Goal: Task Accomplishment & Management: Manage account settings

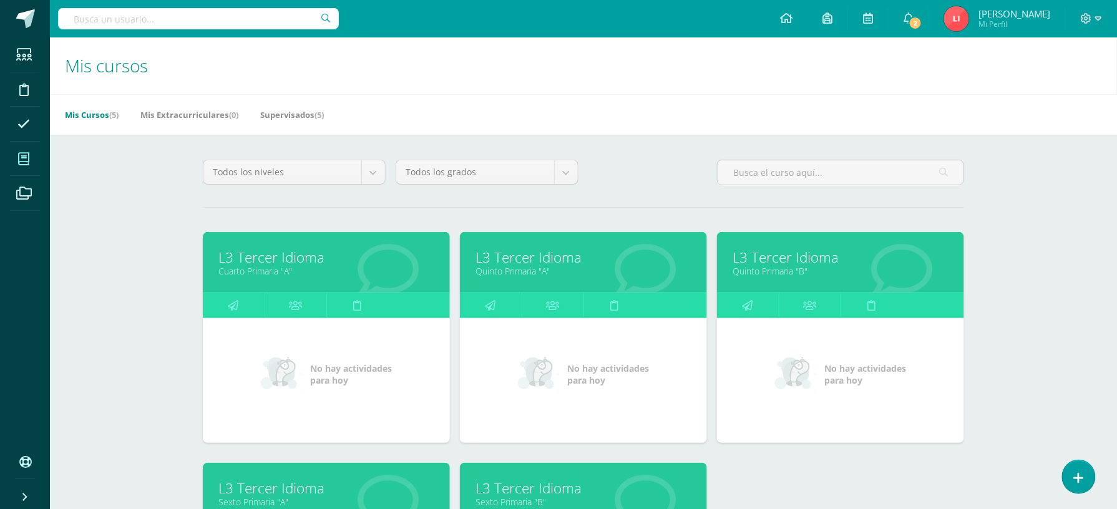
click at [270, 258] on link "L3 Tercer Idioma" at bounding box center [326, 257] width 216 height 19
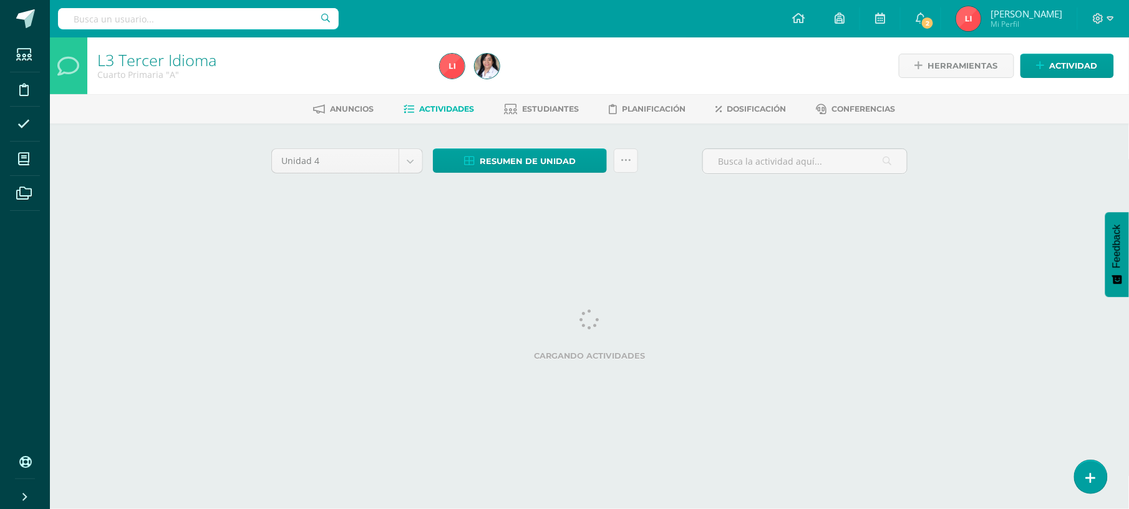
click at [410, 233] on html "Estudiantes Disciplina Asistencia Mis cursos Archivos Soporte Ayuda Reportar un…" at bounding box center [564, 116] width 1129 height 233
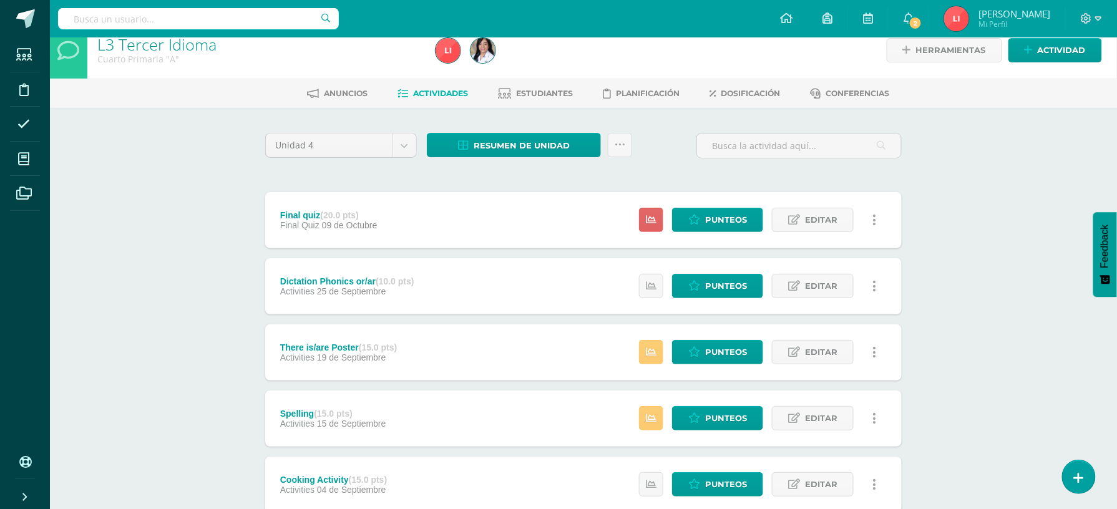
scroll to position [11, 0]
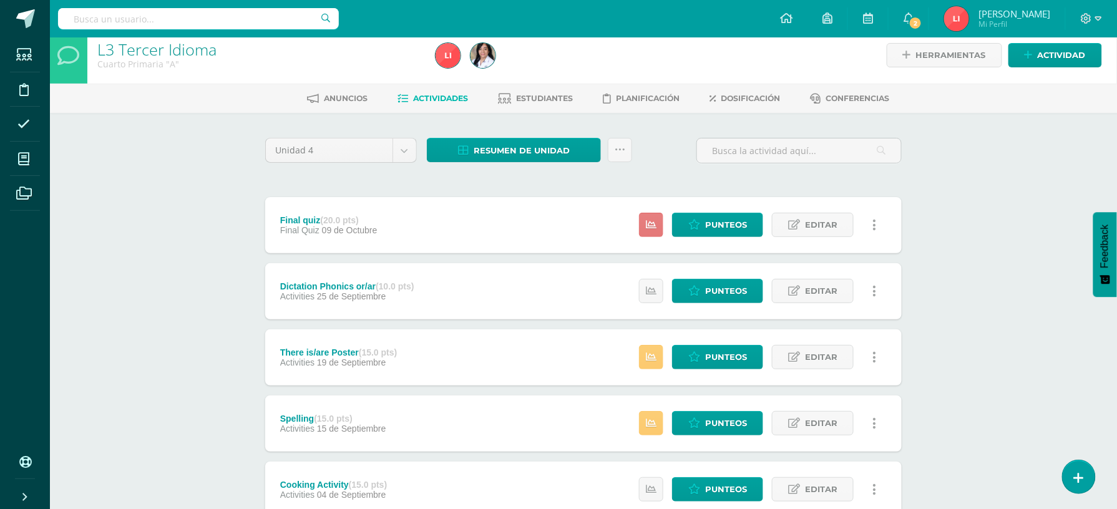
click at [649, 225] on icon at bounding box center [651, 225] width 11 height 11
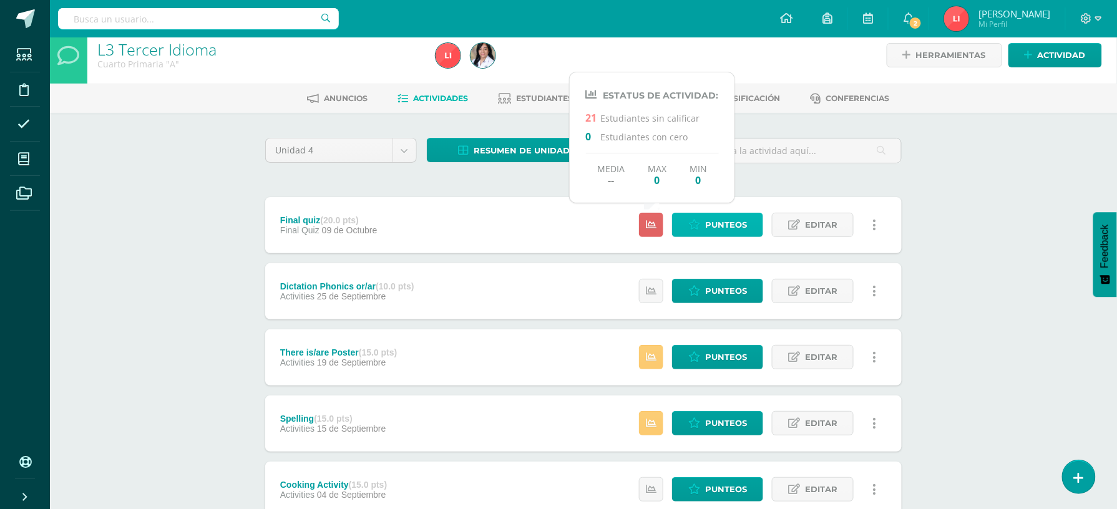
click at [713, 230] on span "Punteos" at bounding box center [726, 224] width 42 height 23
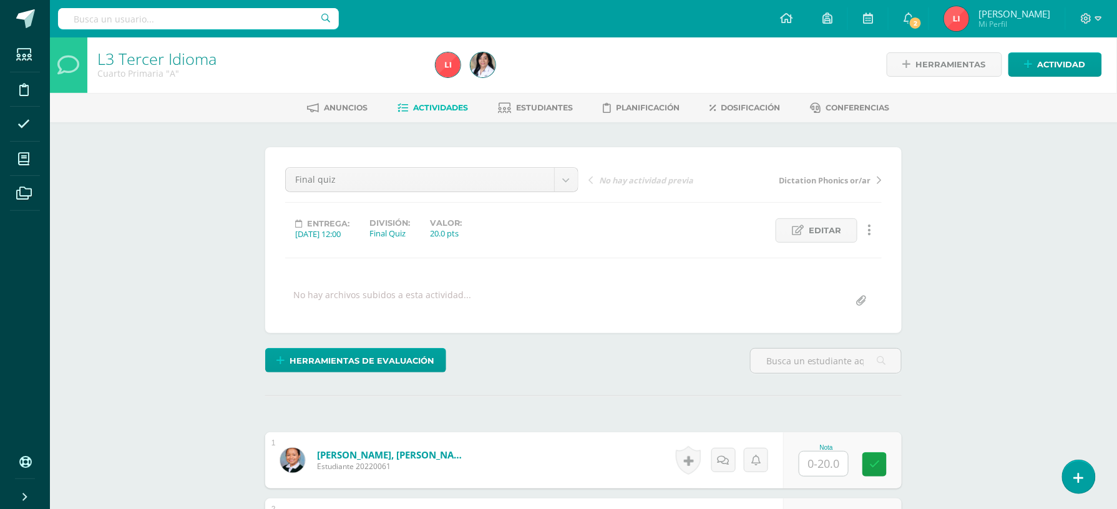
scroll to position [2, 0]
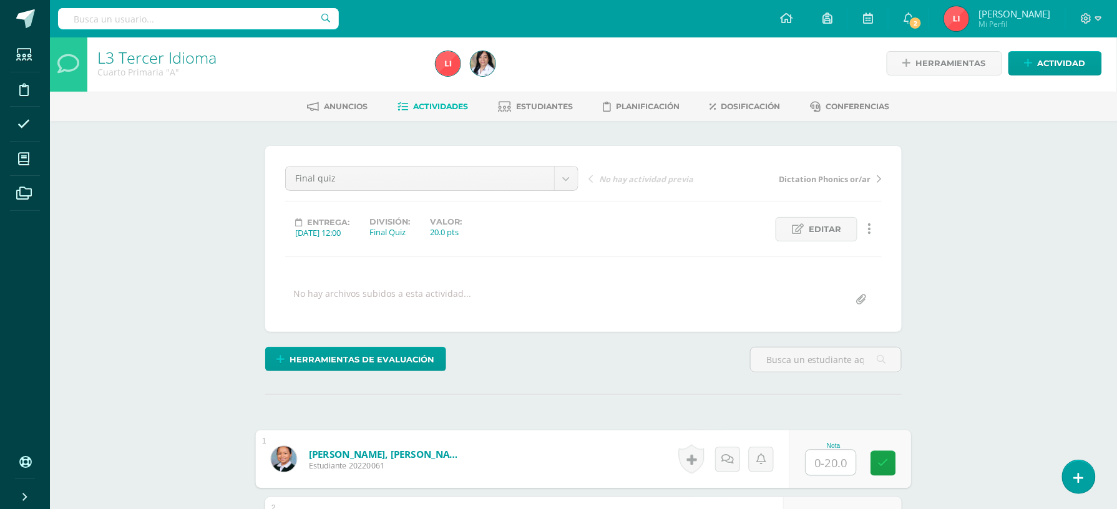
click at [821, 467] on input "text" at bounding box center [831, 463] width 50 height 25
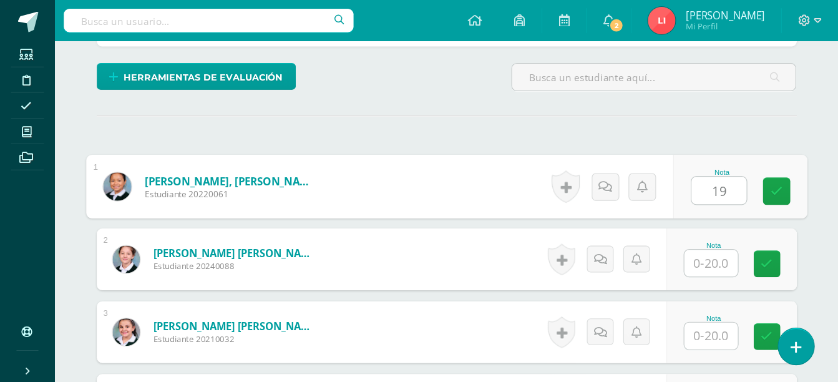
scroll to position [292, 0]
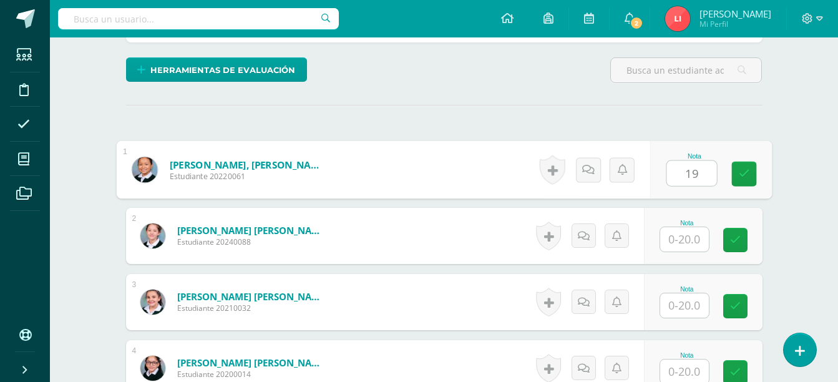
type input "19"
drag, startPoint x: 1094, startPoint y: 3, endPoint x: 528, endPoint y: 67, distance: 570.1
click at [528, 67] on div "Herramientas de evaluación Lista de cotejo Escala de valoración Puntos Extra Su…" at bounding box center [444, 75] width 646 height 36
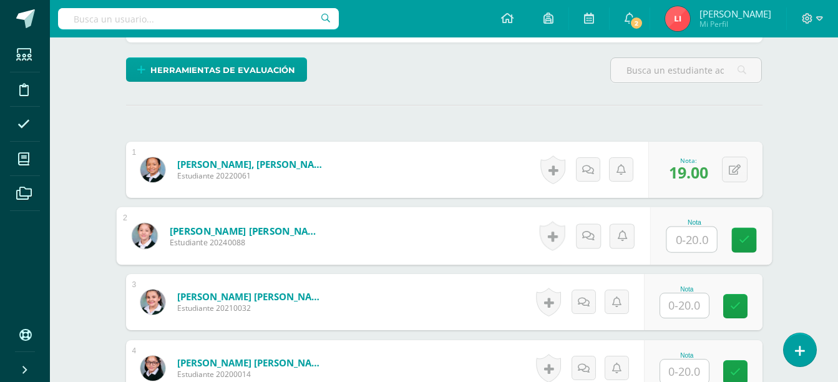
click at [687, 237] on input "text" at bounding box center [691, 239] width 50 height 25
type input "16"
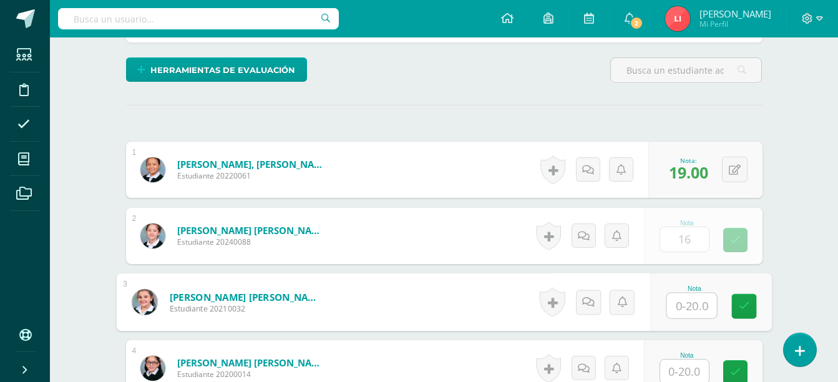
click at [691, 296] on input "text" at bounding box center [691, 305] width 50 height 25
type input "16"
click at [685, 369] on input "text" at bounding box center [684, 371] width 49 height 24
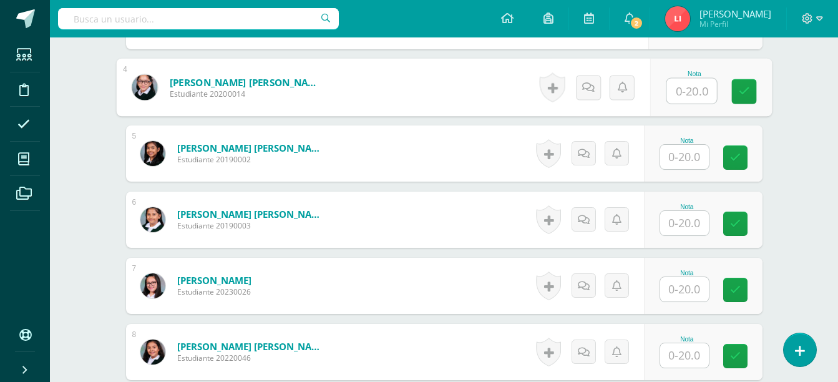
scroll to position [575, 0]
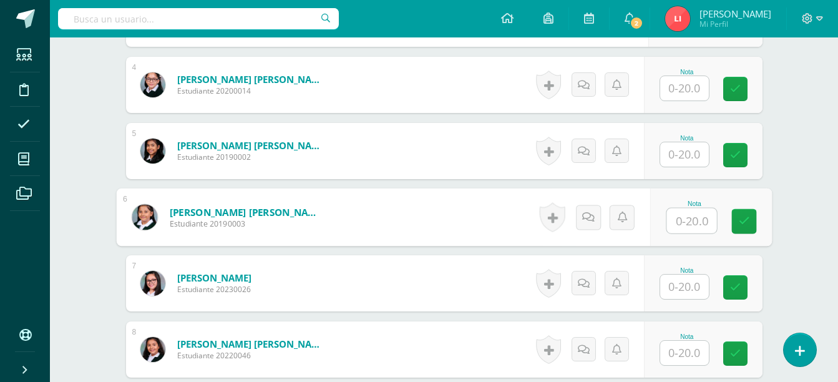
click at [681, 217] on input "text" at bounding box center [691, 220] width 50 height 25
type input "13"
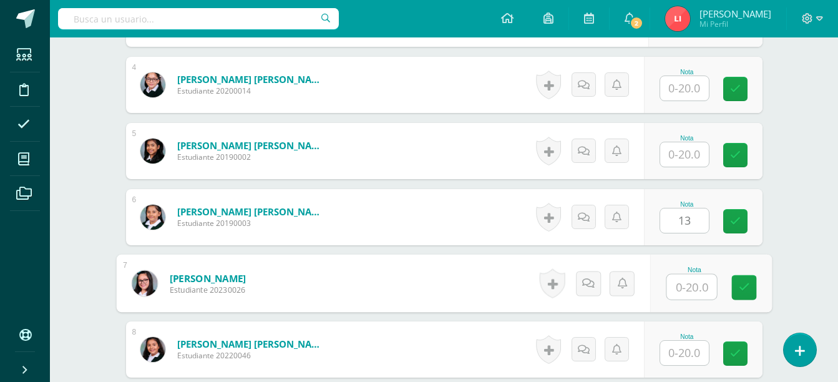
click at [675, 282] on input "text" at bounding box center [691, 287] width 50 height 25
type input "12"
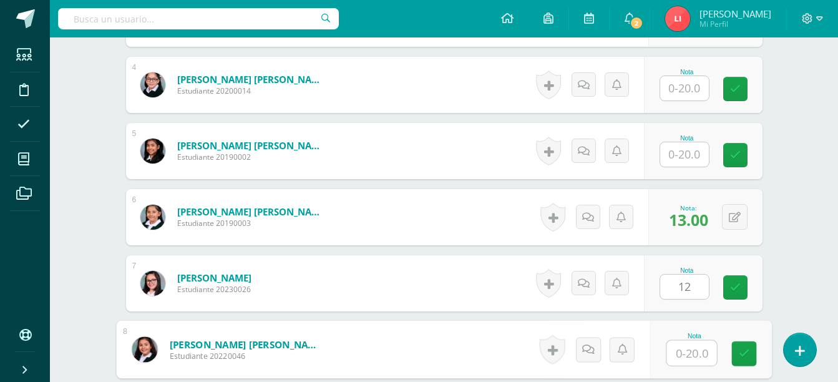
click at [679, 353] on input "text" at bounding box center [691, 353] width 50 height 25
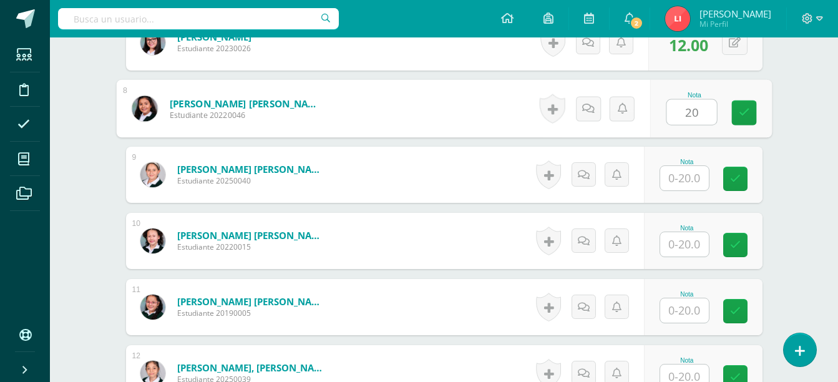
scroll to position [841, 0]
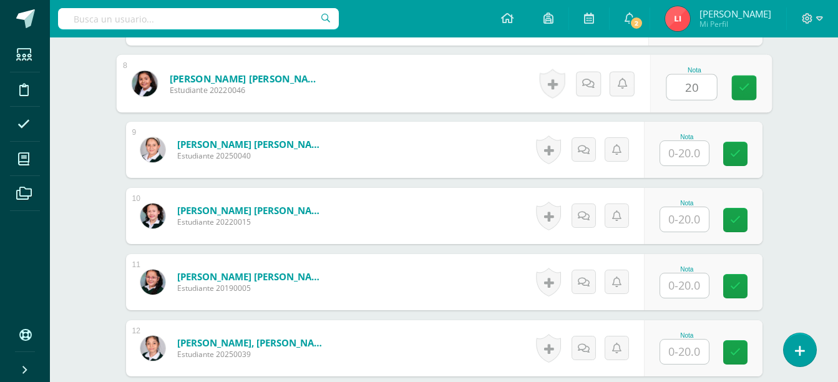
type input "20"
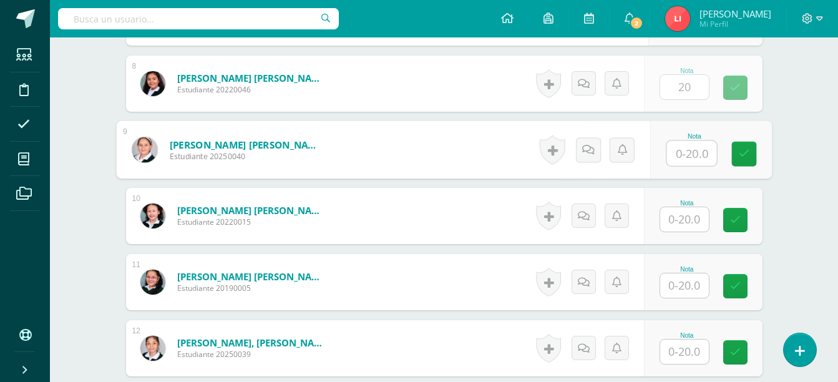
click at [678, 151] on input "text" at bounding box center [691, 153] width 50 height 25
type input "20"
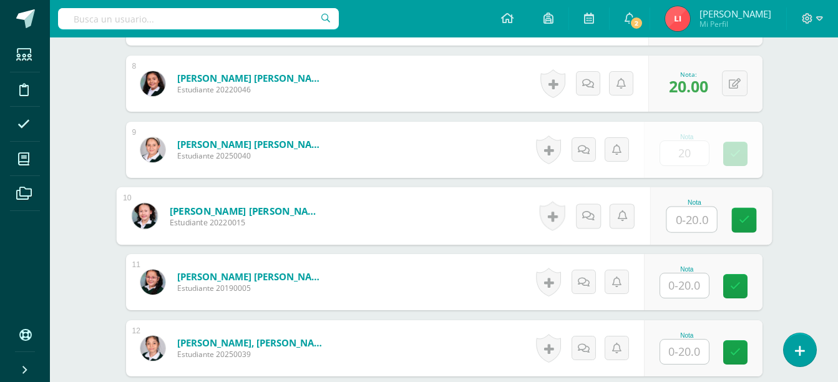
click at [681, 221] on input "text" at bounding box center [691, 219] width 50 height 25
type input "20"
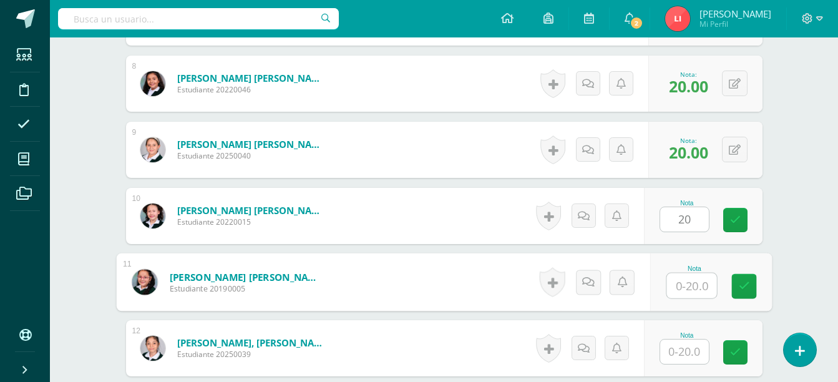
click at [679, 285] on input "text" at bounding box center [691, 285] width 50 height 25
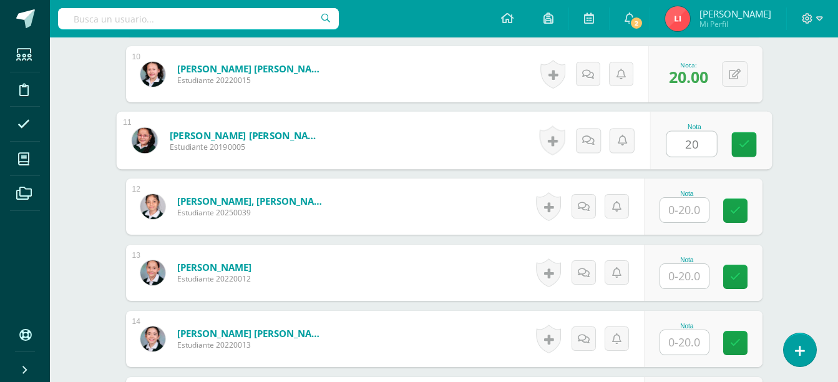
scroll to position [999, 0]
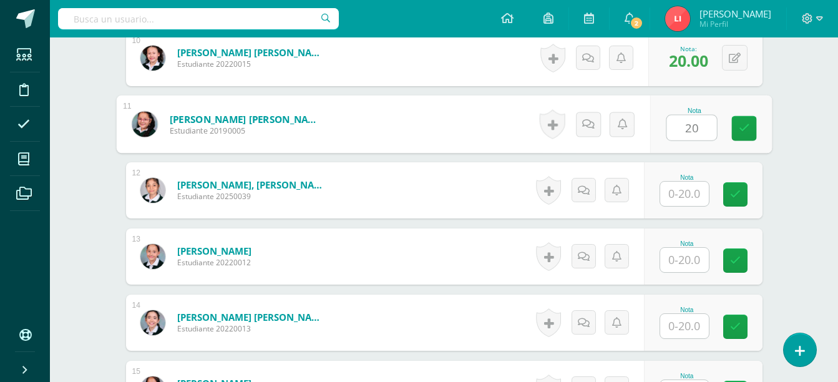
type input "20"
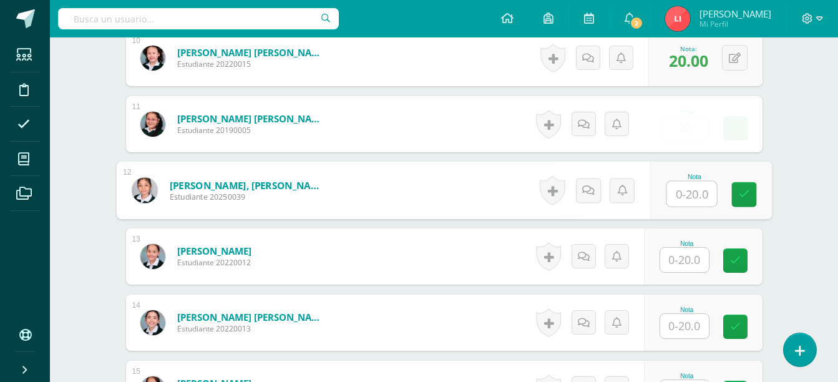
click at [667, 194] on input "text" at bounding box center [691, 194] width 50 height 25
type input "18"
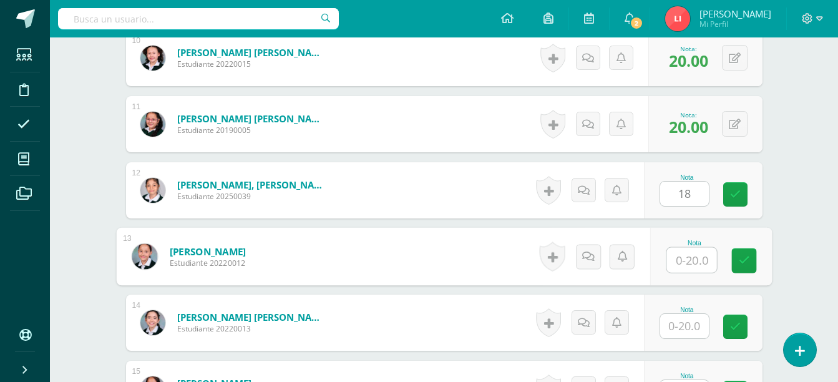
click at [675, 266] on input "text" at bounding box center [691, 260] width 50 height 25
type input "16"
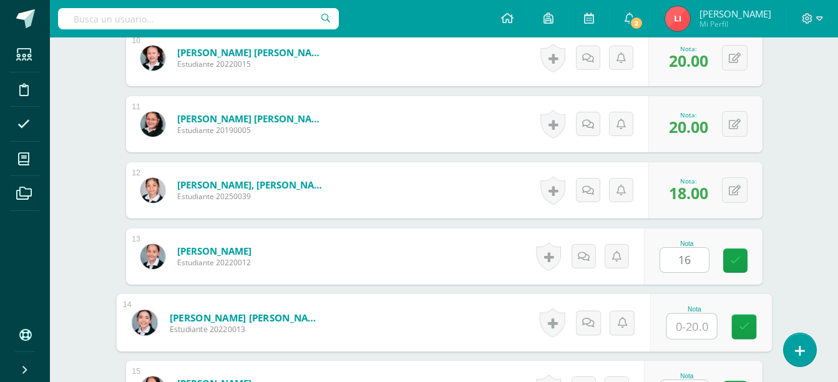
click at [680, 317] on input "text" at bounding box center [691, 326] width 50 height 25
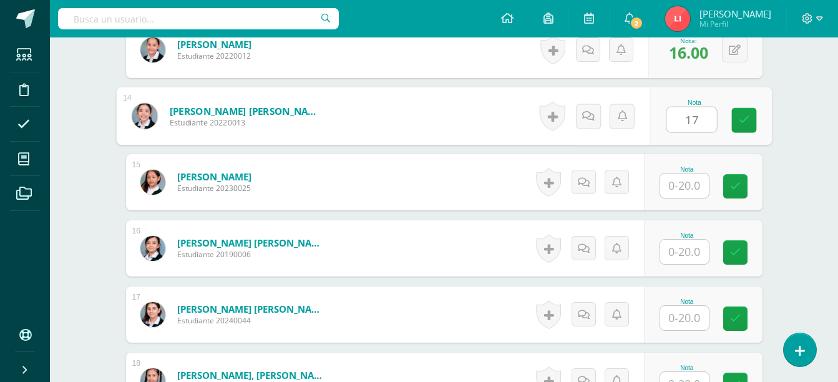
scroll to position [1224, 0]
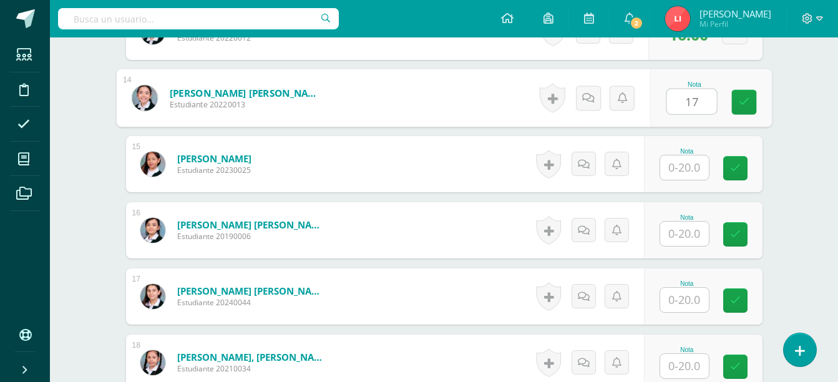
type input "17"
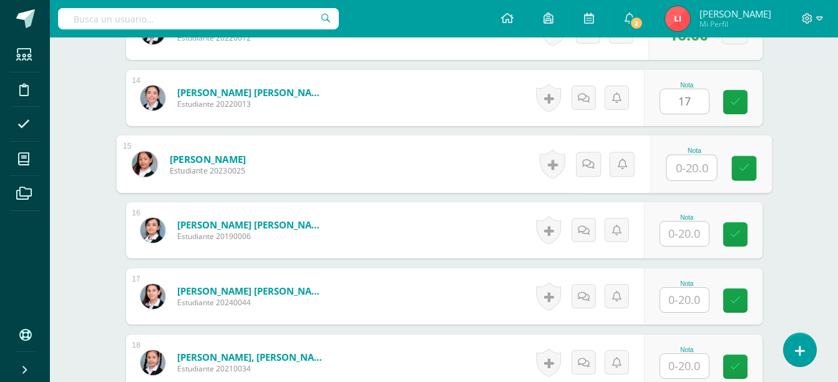
click at [692, 167] on input "text" at bounding box center [691, 167] width 50 height 25
type input "20"
click at [671, 232] on input "text" at bounding box center [684, 234] width 49 height 24
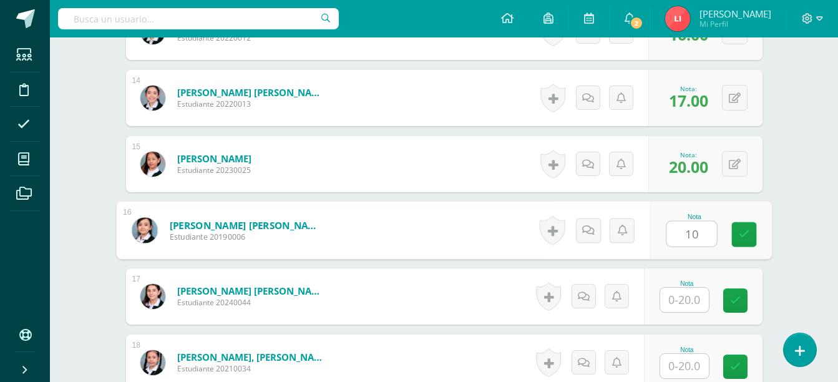
type input "10"
click at [675, 295] on input "text" at bounding box center [684, 300] width 49 height 24
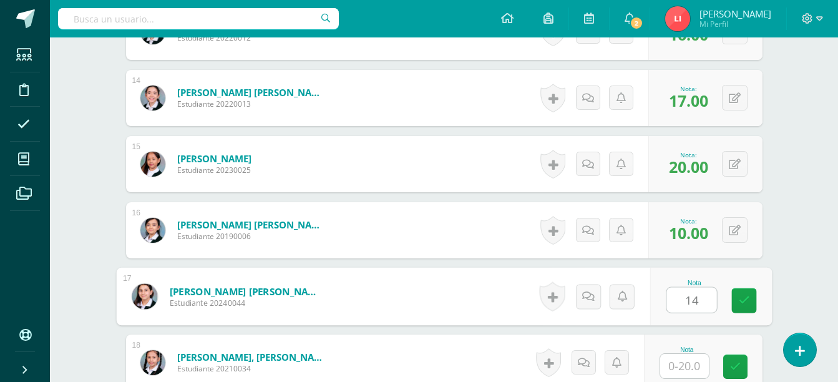
type input "14"
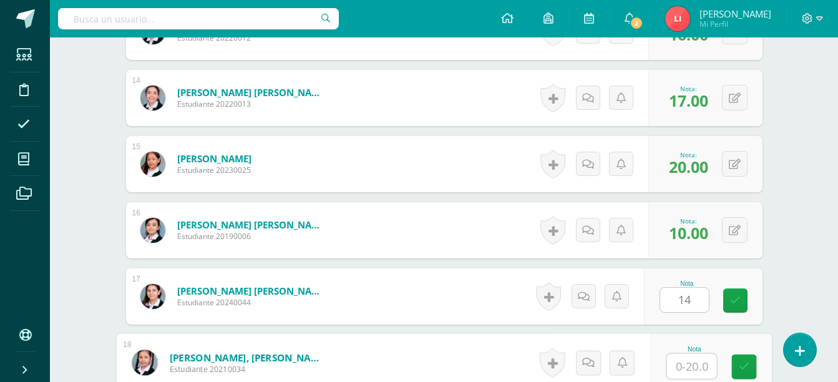
click at [681, 369] on input "text" at bounding box center [691, 366] width 50 height 25
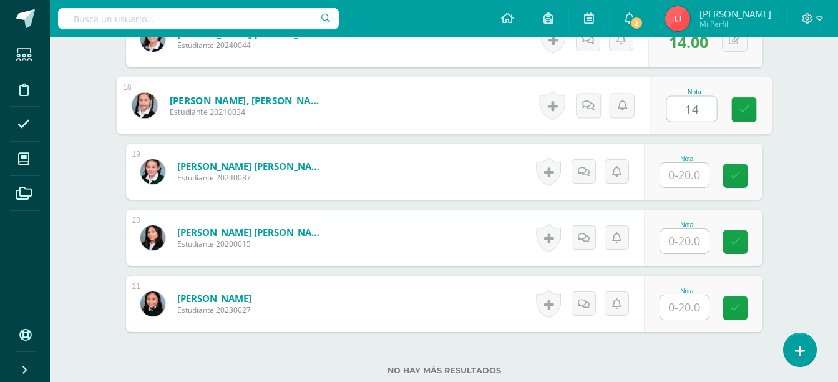
scroll to position [1498, 0]
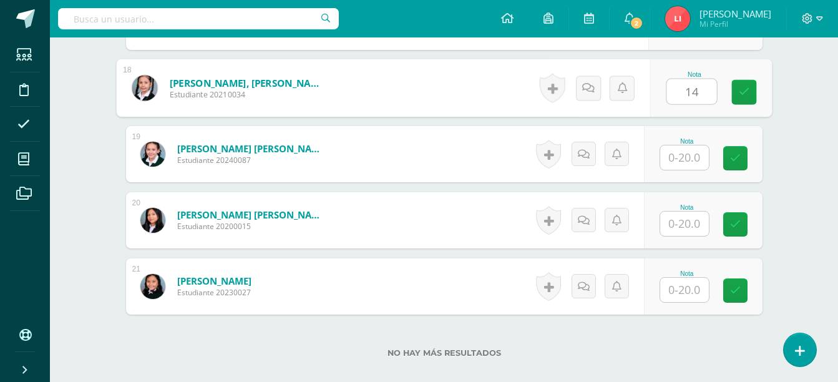
type input "14"
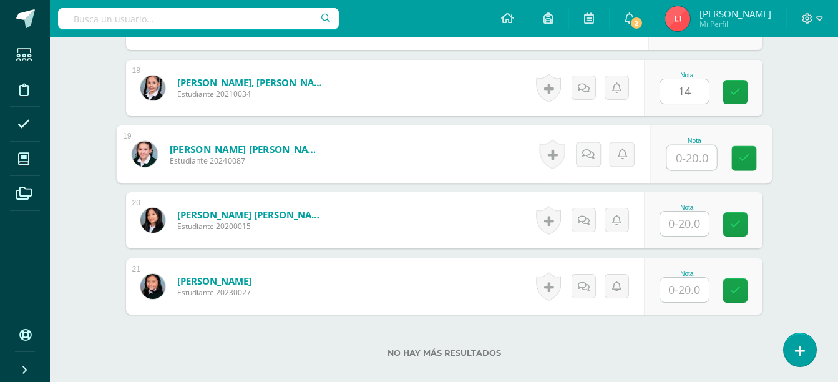
click at [686, 153] on input "text" at bounding box center [691, 157] width 50 height 25
type input "19"
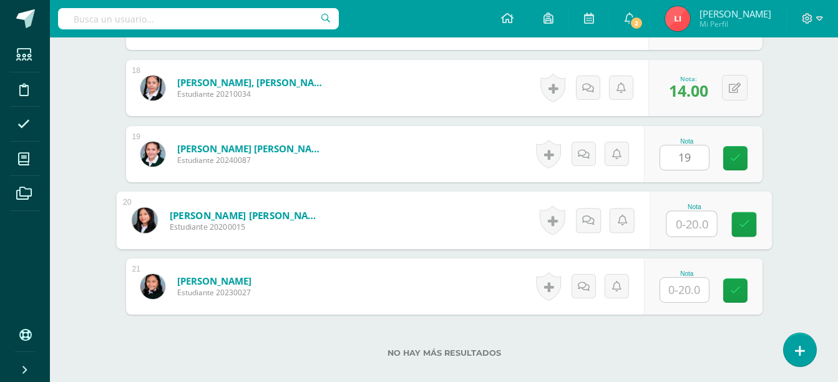
click at [685, 215] on input "text" at bounding box center [691, 224] width 50 height 25
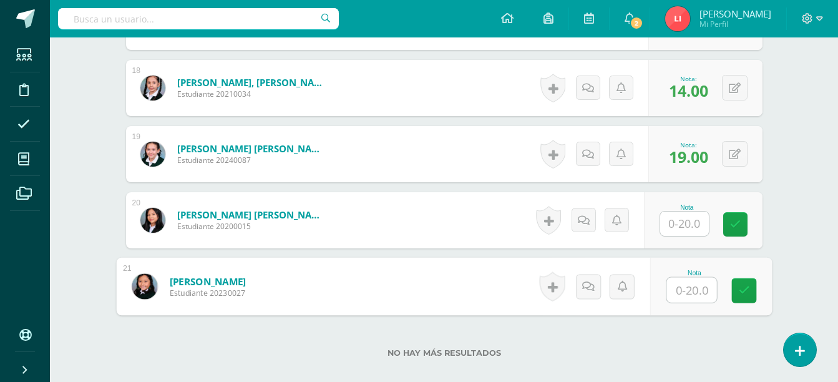
click at [666, 286] on div at bounding box center [691, 290] width 51 height 26
type input "12"
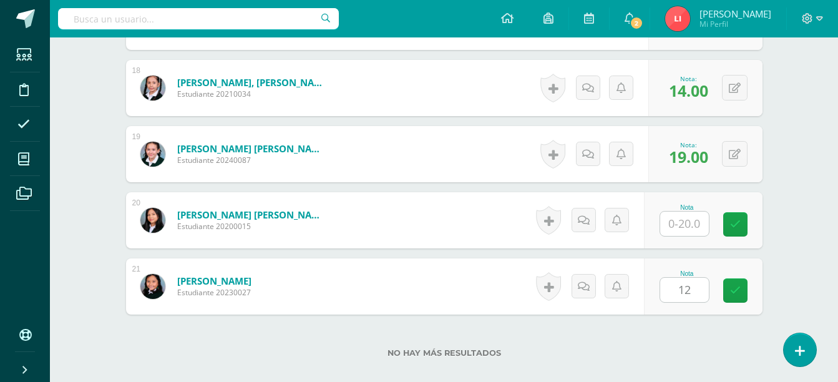
click at [732, 331] on div "No hay más resultados" at bounding box center [444, 343] width 636 height 58
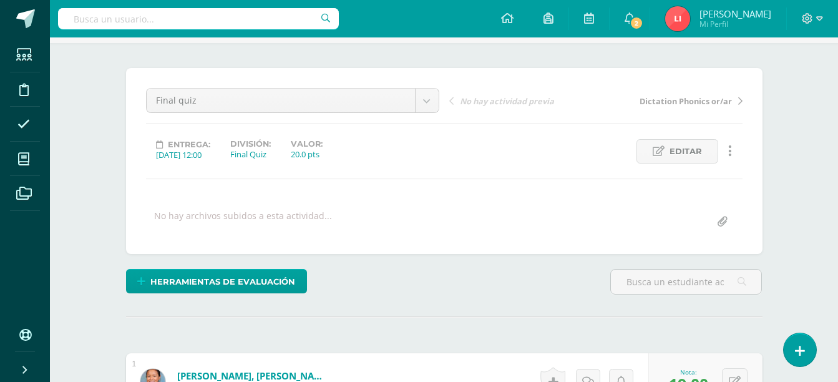
scroll to position [0, 0]
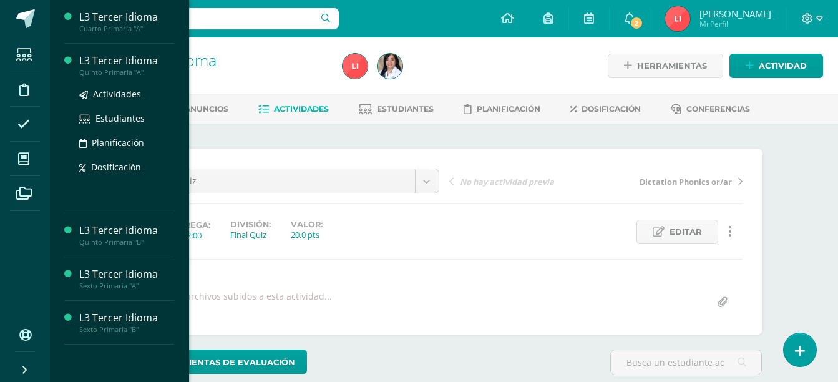
click at [137, 72] on div "Quinto Primaria "A"" at bounding box center [126, 72] width 95 height 9
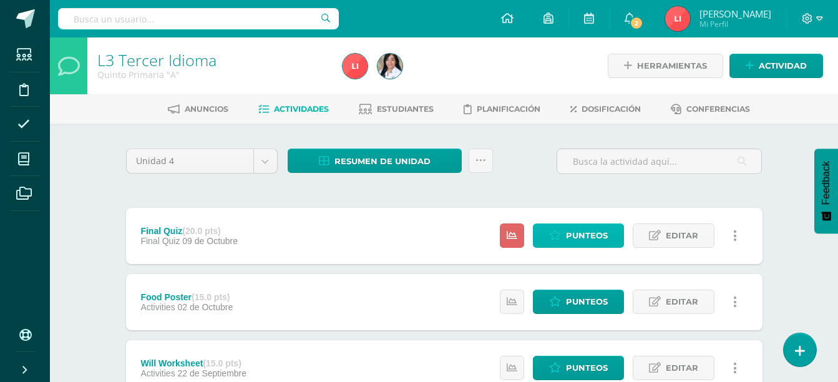
click at [590, 238] on span "Punteos" at bounding box center [587, 235] width 42 height 23
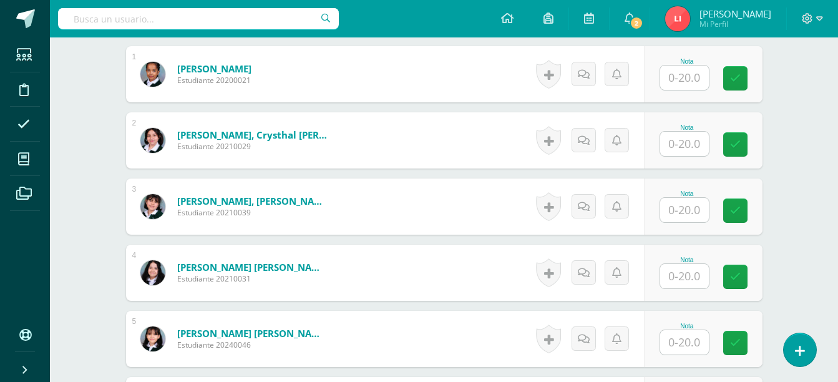
scroll to position [388, 0]
click at [682, 82] on input "text" at bounding box center [684, 77] width 49 height 24
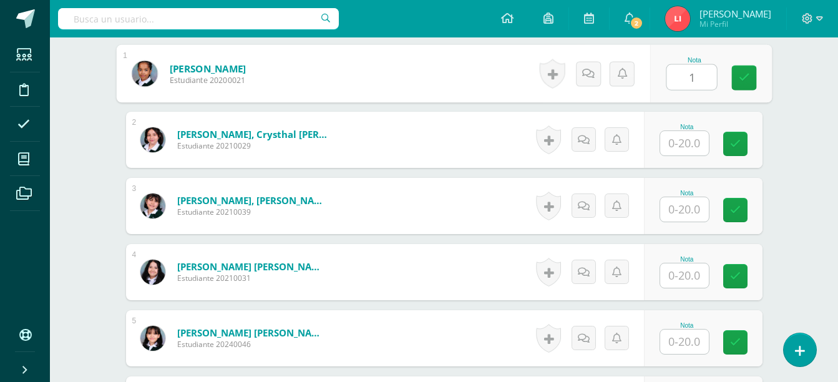
scroll to position [389, 0]
type input "17"
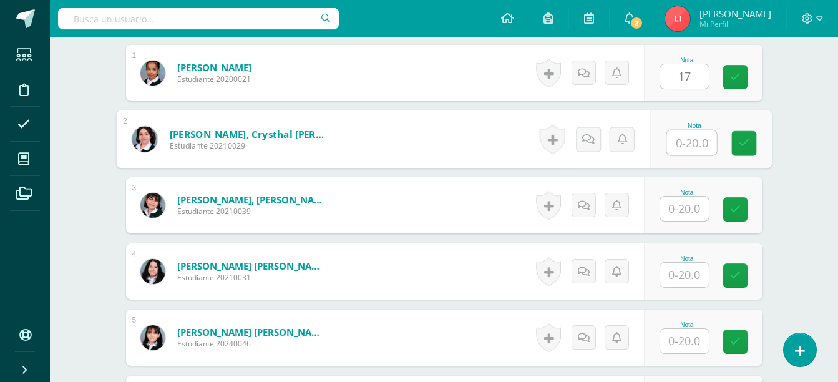
click at [682, 139] on input "text" at bounding box center [691, 142] width 50 height 25
type input "15"
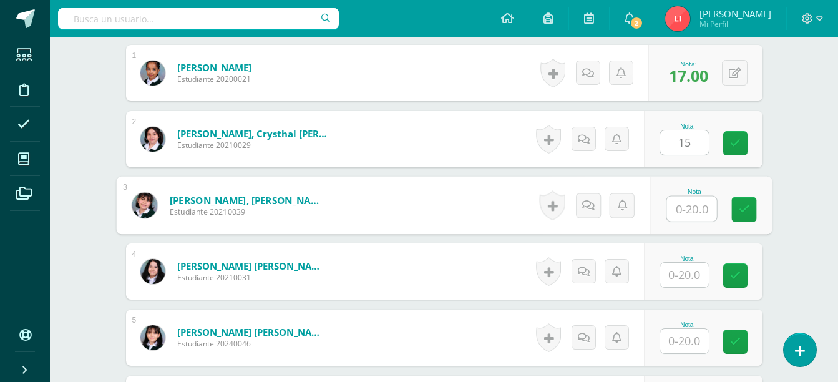
click at [681, 206] on input "text" at bounding box center [691, 209] width 50 height 25
type input "10"
click at [666, 271] on div at bounding box center [685, 275] width 50 height 26
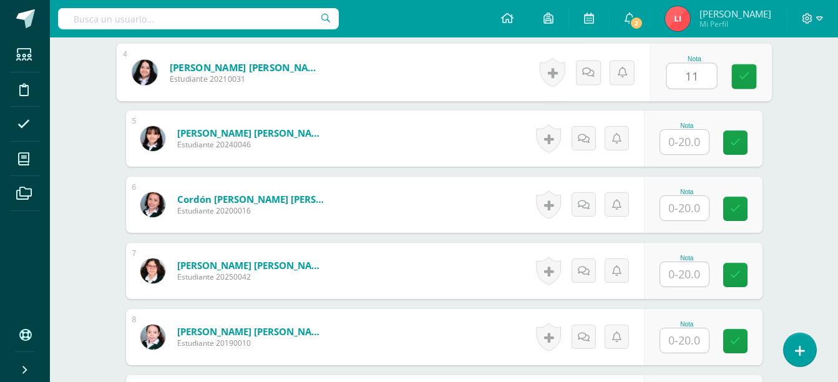
scroll to position [613, 0]
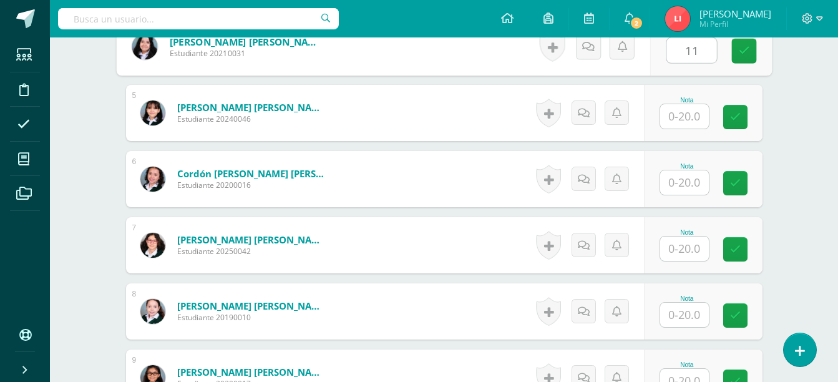
type input "11"
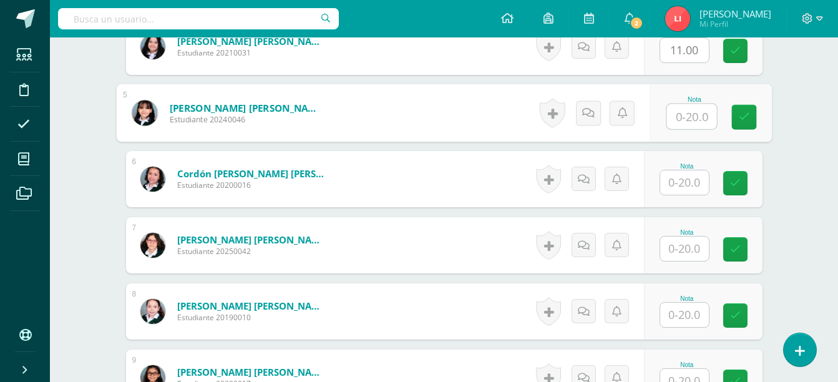
click at [675, 118] on input "text" at bounding box center [691, 116] width 50 height 25
type input "12"
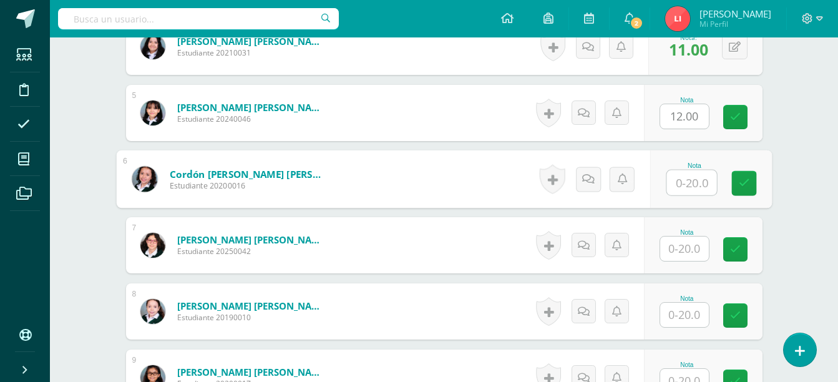
click at [672, 185] on input "text" at bounding box center [691, 182] width 50 height 25
type input "18"
click at [676, 238] on input "text" at bounding box center [684, 248] width 49 height 24
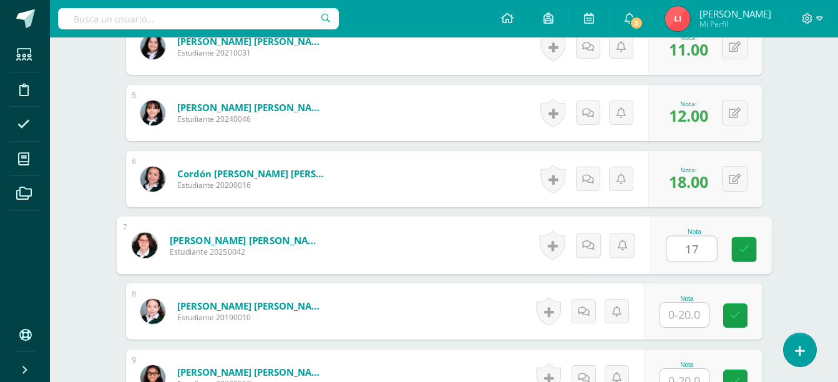
type input "17"
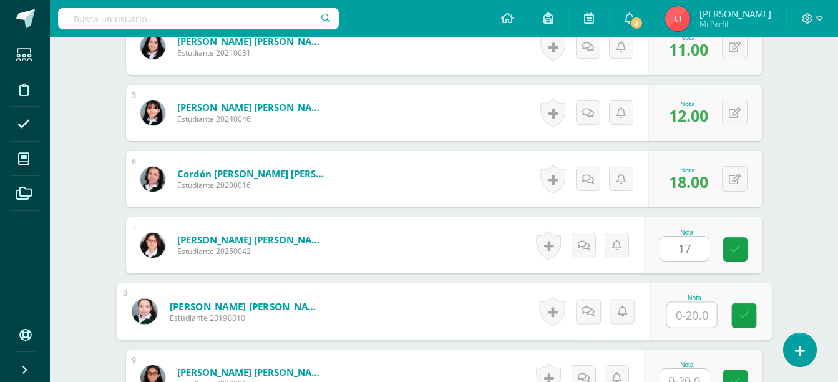
click at [673, 310] on input "text" at bounding box center [691, 315] width 50 height 25
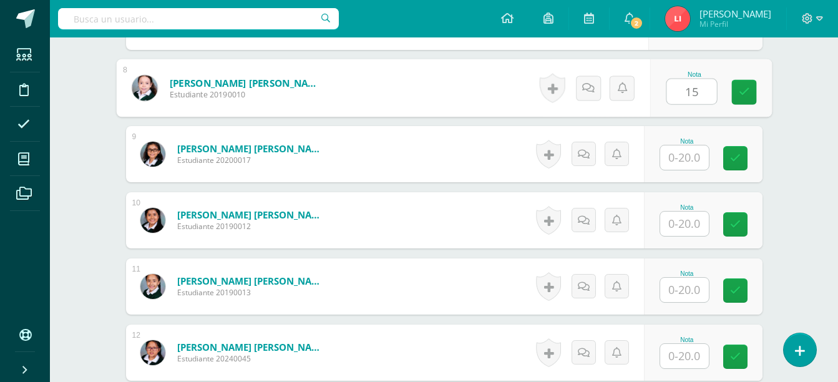
scroll to position [838, 0]
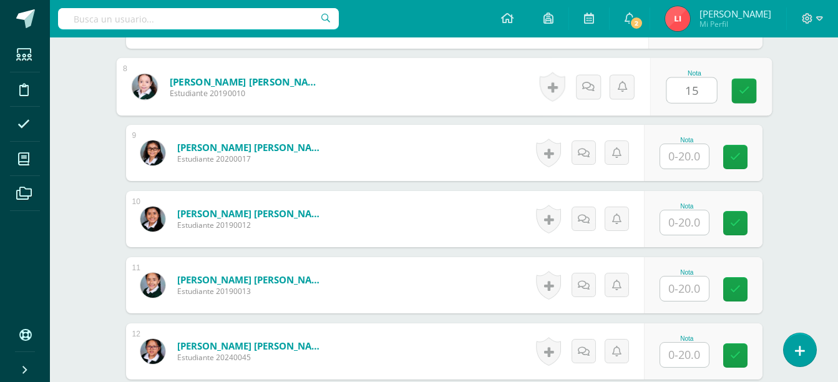
type input "1"
click at [696, 158] on input "text" at bounding box center [684, 156] width 49 height 24
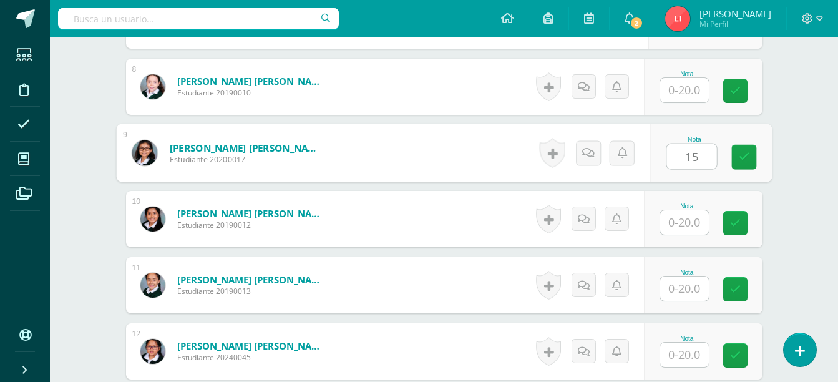
type input "15"
click at [680, 218] on input "text" at bounding box center [684, 222] width 49 height 24
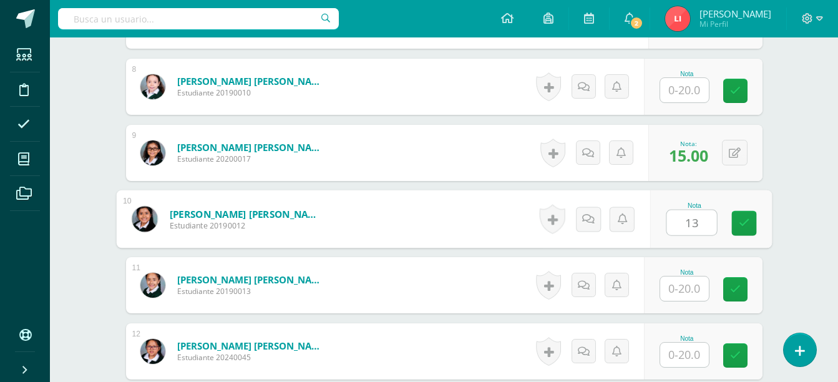
type input "13"
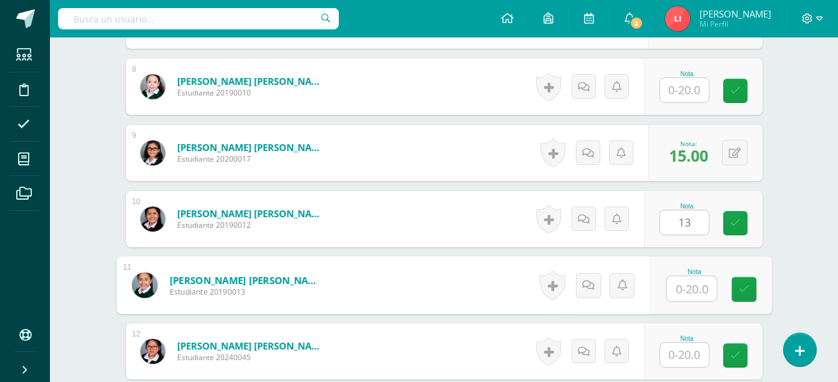
click at [676, 298] on input "text" at bounding box center [691, 288] width 50 height 25
type input "12"
click at [677, 351] on input "text" at bounding box center [684, 355] width 49 height 24
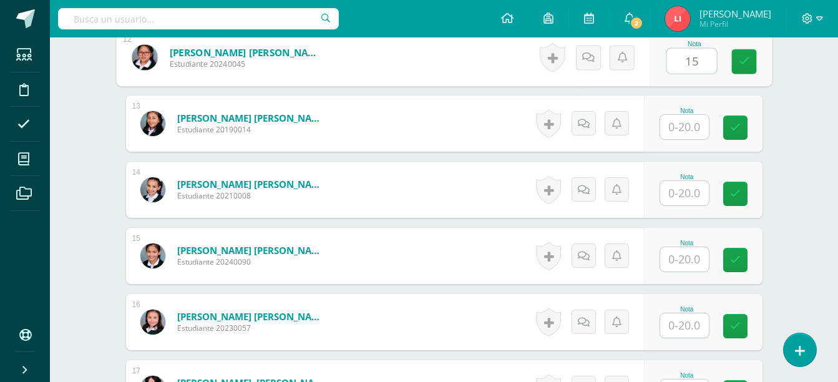
scroll to position [1138, 0]
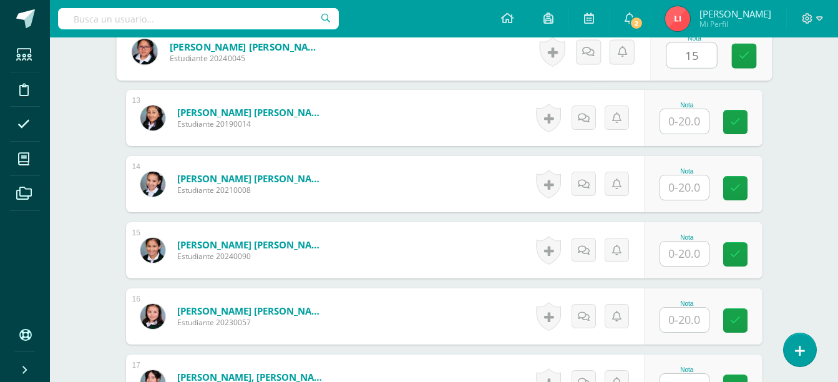
type input "15"
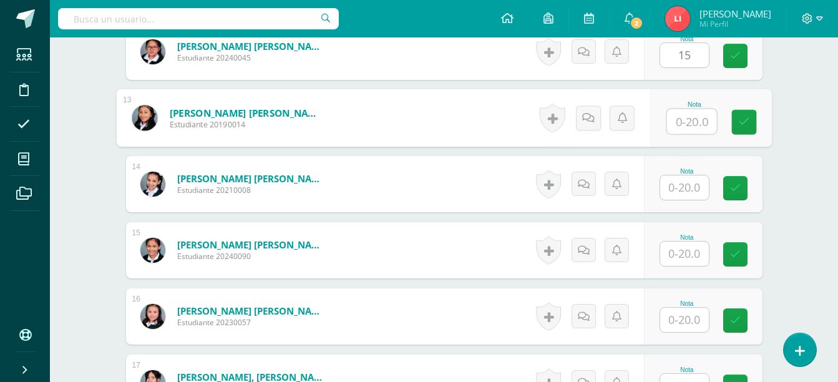
click at [678, 115] on input "text" at bounding box center [691, 121] width 50 height 25
type input "13"
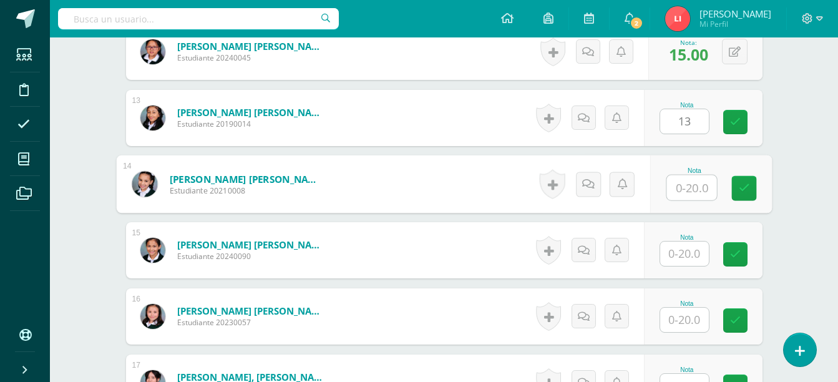
click at [698, 189] on input "text" at bounding box center [691, 187] width 50 height 25
type input "17"
click at [676, 248] on input "text" at bounding box center [684, 253] width 49 height 24
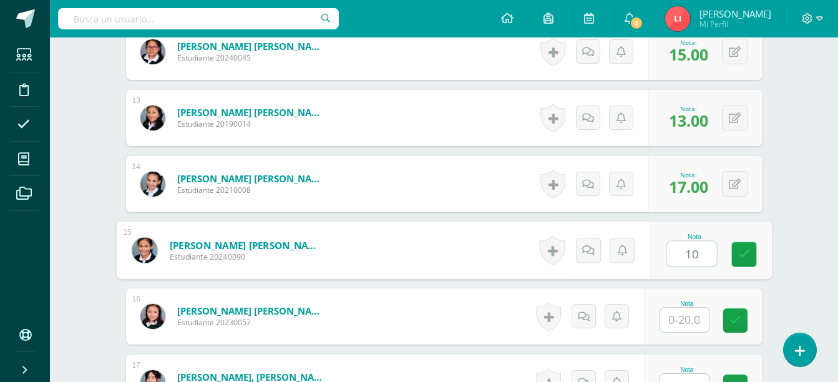
type input "10"
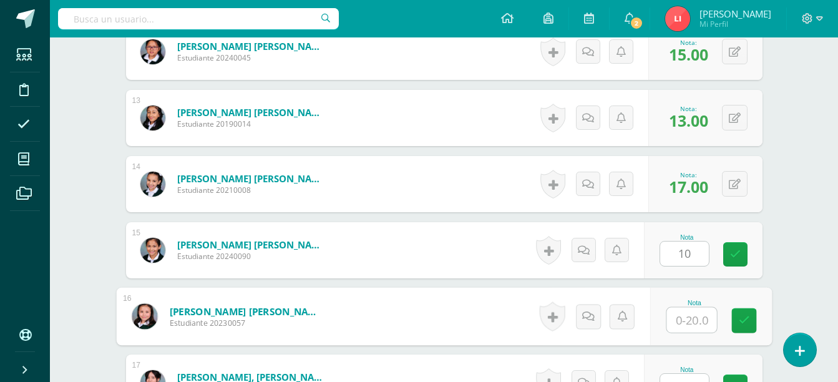
click at [683, 320] on input "text" at bounding box center [691, 320] width 50 height 25
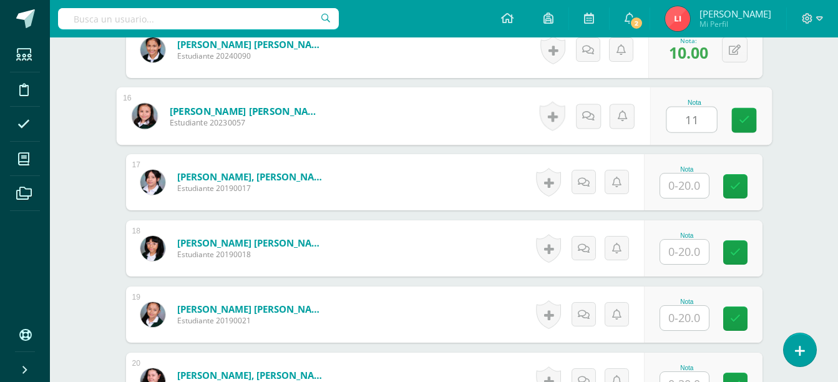
scroll to position [1362, 0]
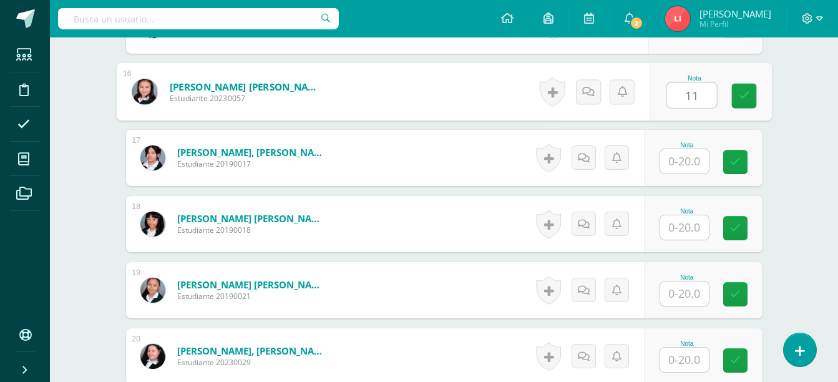
type input "11"
click at [684, 160] on input "text" at bounding box center [684, 161] width 49 height 24
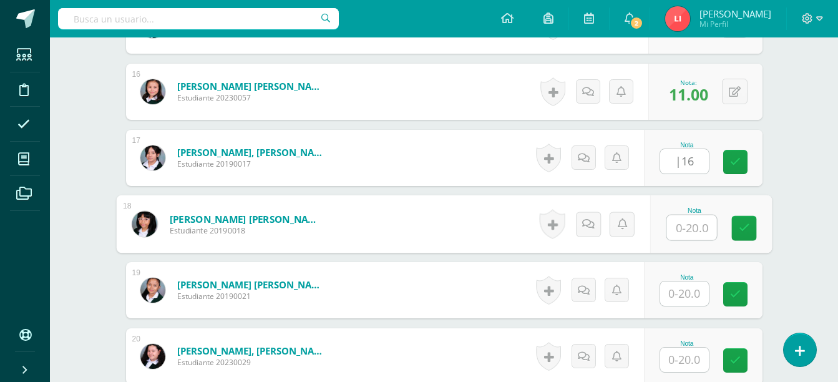
click at [680, 224] on input "text" at bounding box center [691, 227] width 50 height 25
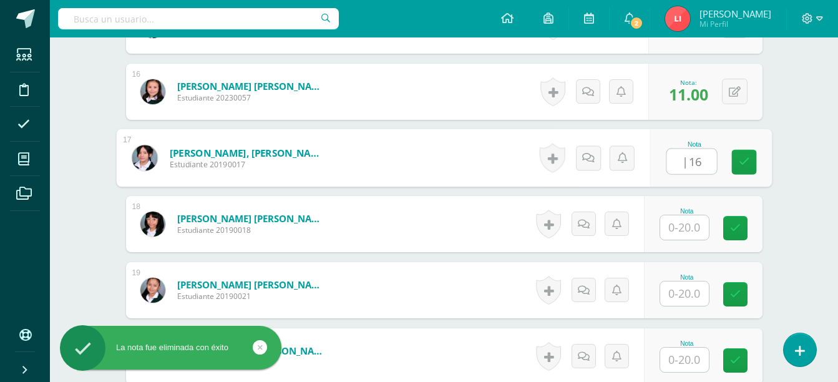
click at [682, 162] on input "|16" at bounding box center [691, 161] width 50 height 25
type input "16"
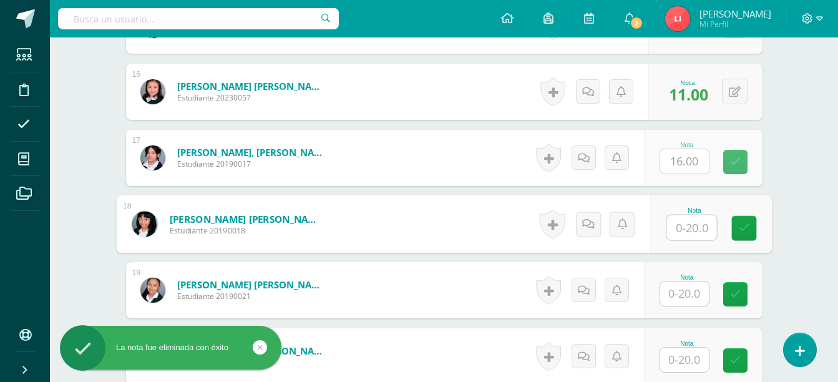
click at [680, 219] on input "text" at bounding box center [691, 227] width 50 height 25
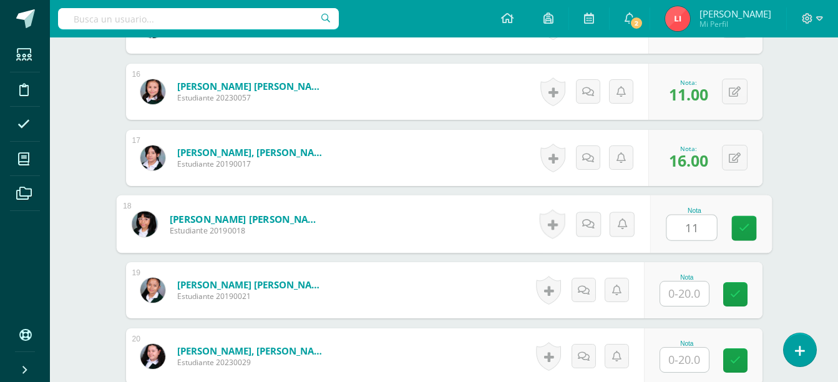
type input "11"
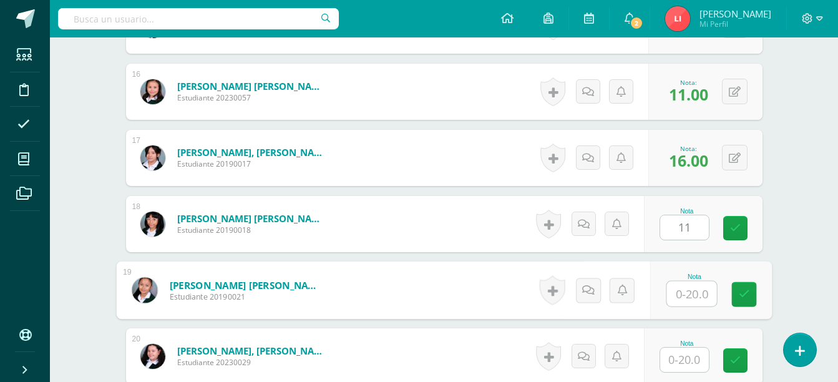
click at [681, 290] on input "text" at bounding box center [691, 293] width 50 height 25
type input "16"
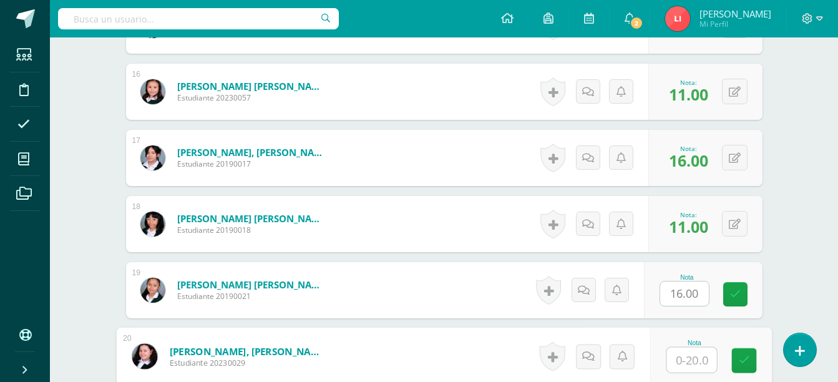
click at [673, 359] on input "text" at bounding box center [691, 360] width 50 height 25
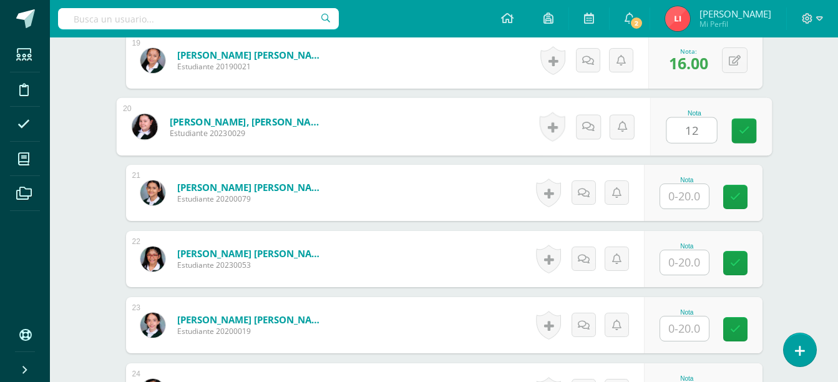
scroll to position [1604, 0]
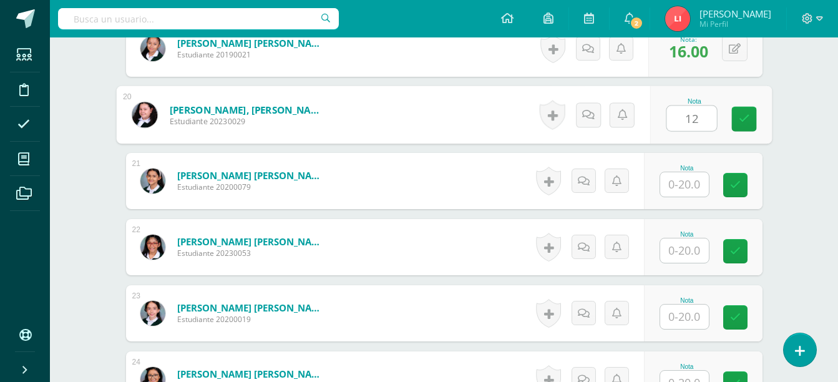
type input "12"
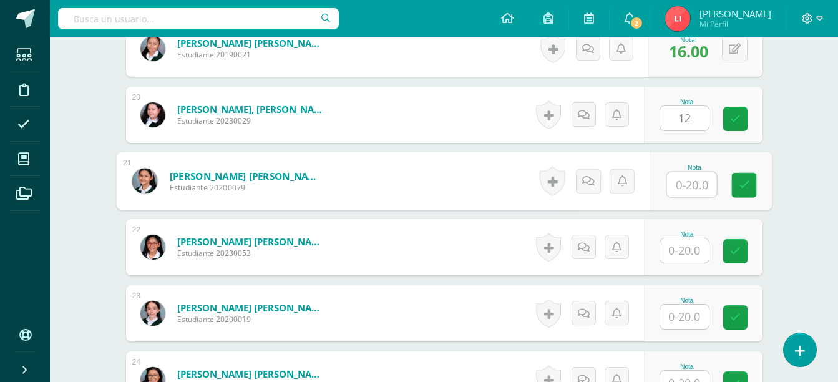
click at [675, 183] on input "text" at bounding box center [691, 184] width 50 height 25
type input "15"
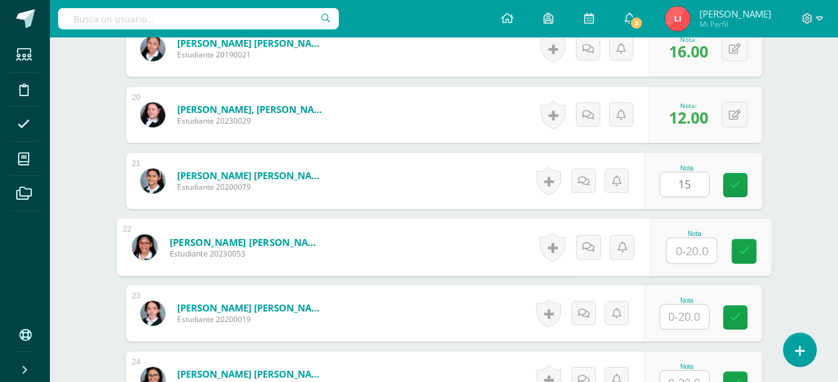
click at [671, 253] on input "text" at bounding box center [691, 250] width 50 height 25
type input "9"
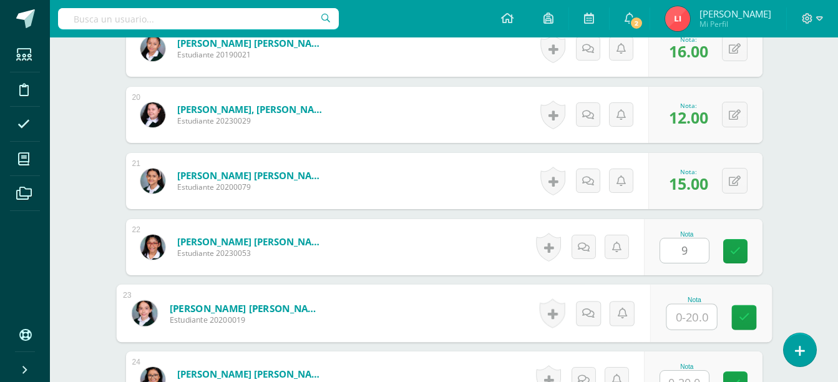
click at [684, 312] on input "text" at bounding box center [691, 317] width 50 height 25
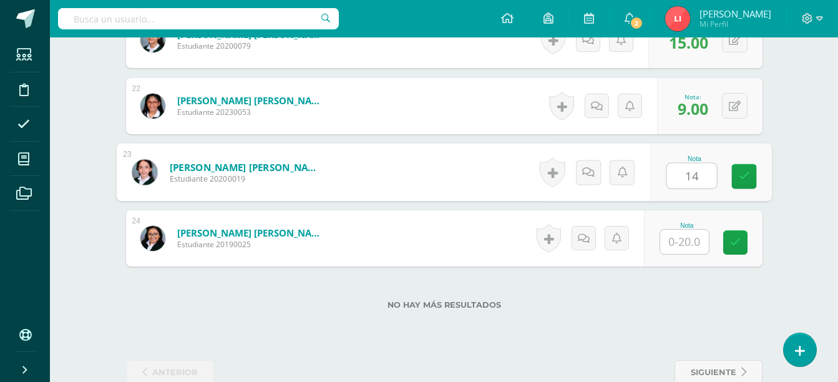
scroll to position [1772, 0]
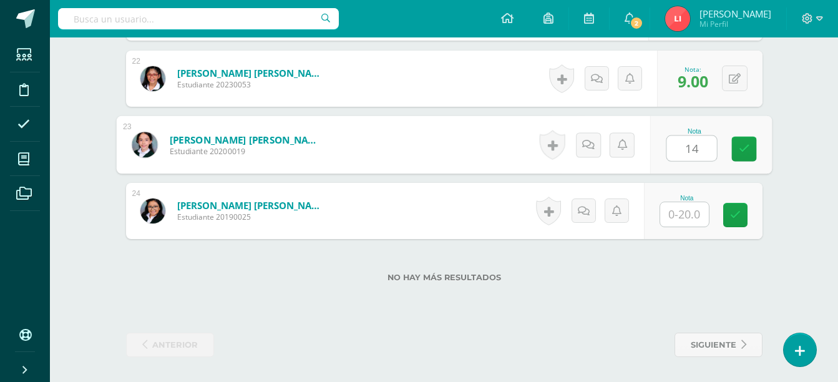
type input "14"
click at [680, 211] on input "text" at bounding box center [684, 214] width 49 height 24
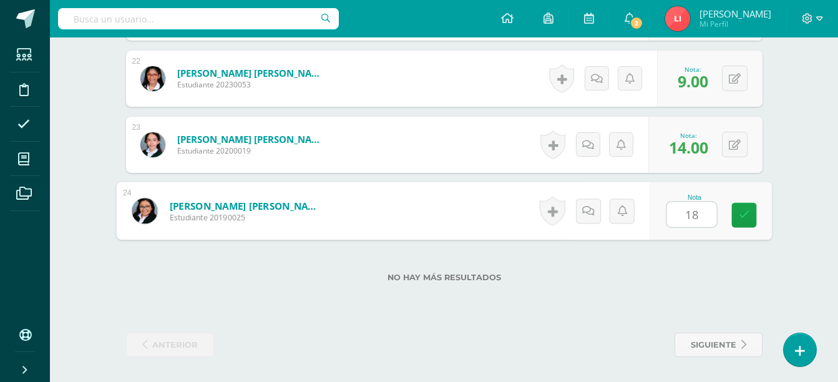
type input "18"
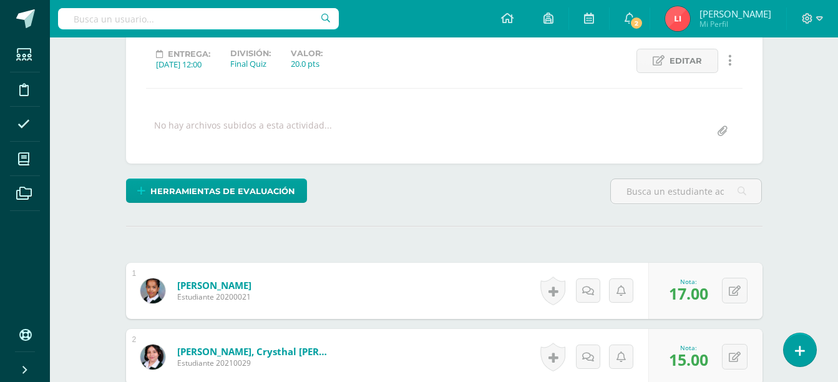
scroll to position [0, 0]
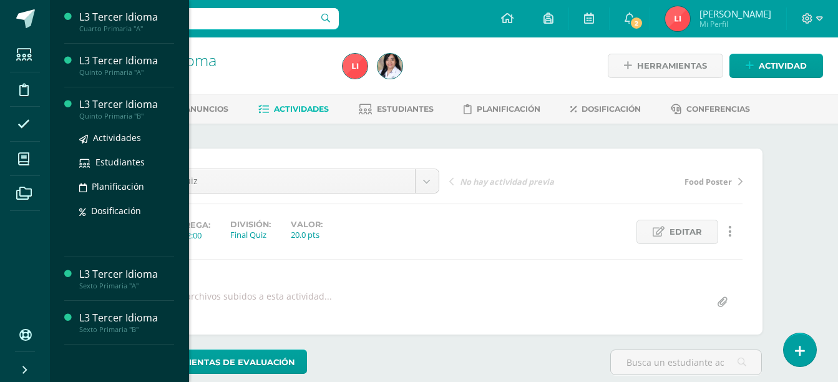
click at [128, 105] on div "L3 Tercer Idioma" at bounding box center [126, 104] width 95 height 14
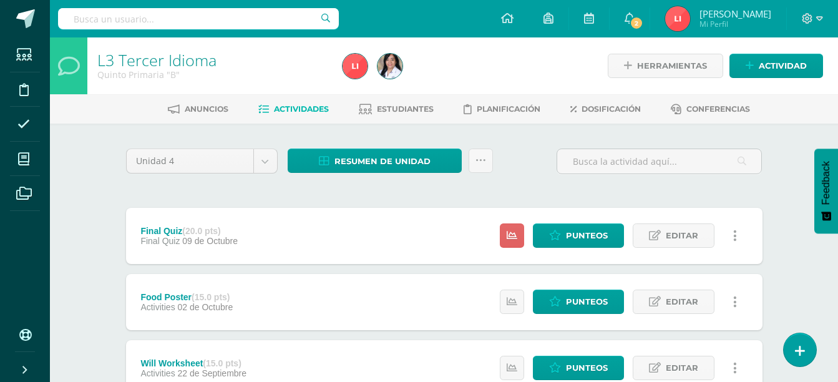
click at [555, 251] on div "Estatus de Actividad: 23 Estudiantes sin calificar 0 Estudiantes con cero Media…" at bounding box center [621, 236] width 281 height 56
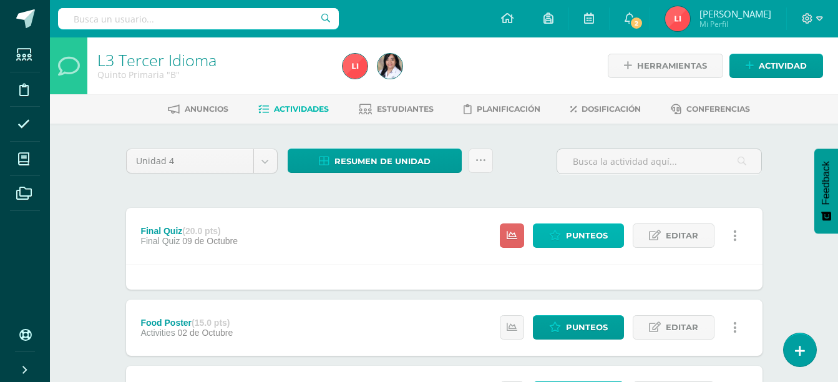
click at [559, 236] on icon at bounding box center [555, 235] width 12 height 11
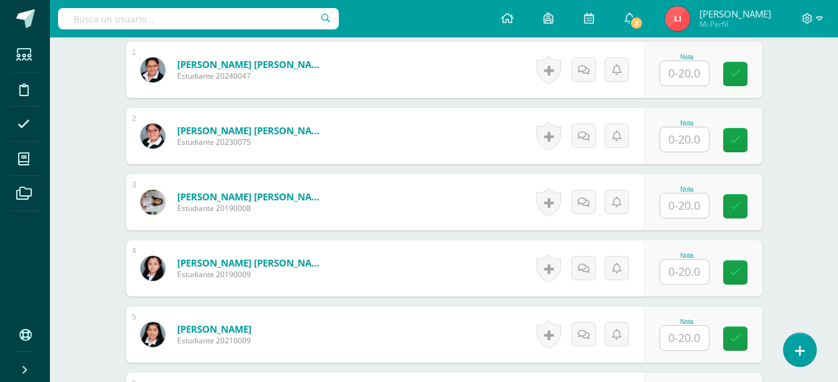
scroll to position [392, 0]
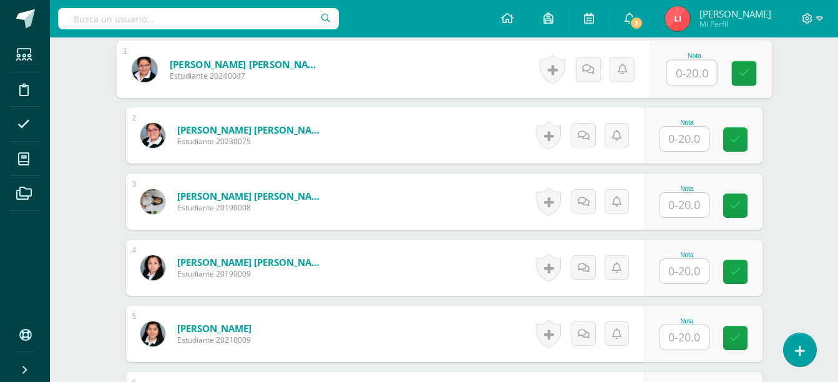
click at [668, 77] on input "text" at bounding box center [691, 73] width 50 height 25
type input "14"
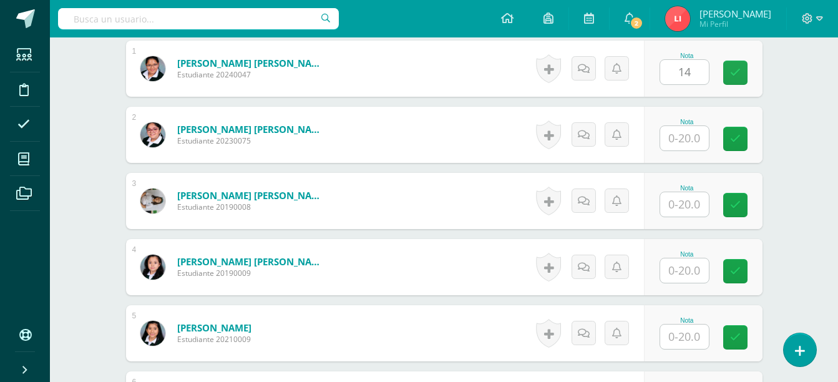
click at [684, 121] on div "Nota" at bounding box center [687, 122] width 55 height 7
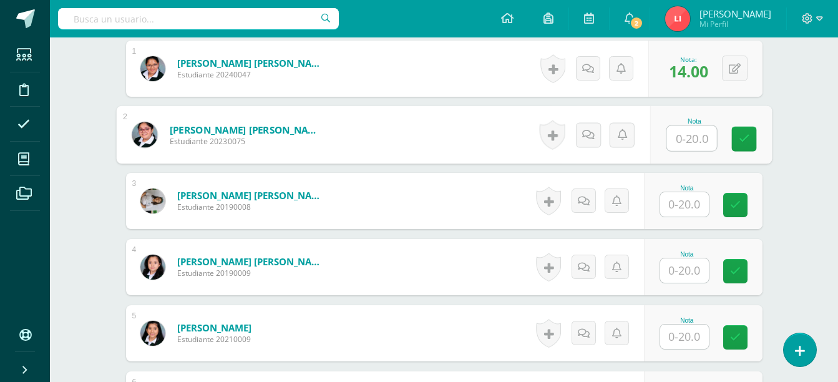
click at [683, 144] on input "text" at bounding box center [691, 138] width 50 height 25
type input "15"
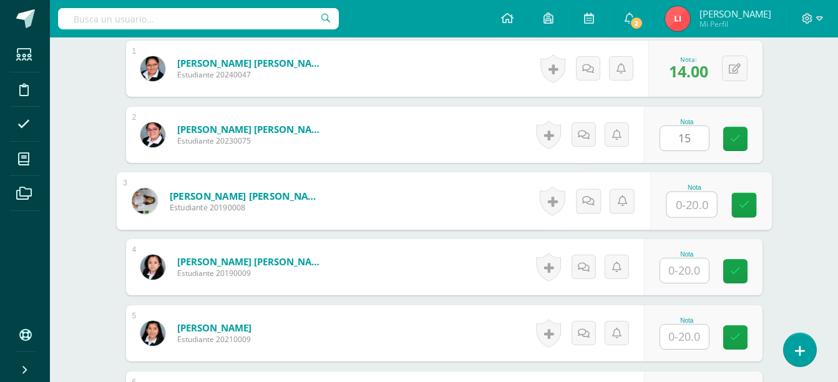
click at [685, 200] on input "text" at bounding box center [691, 204] width 50 height 25
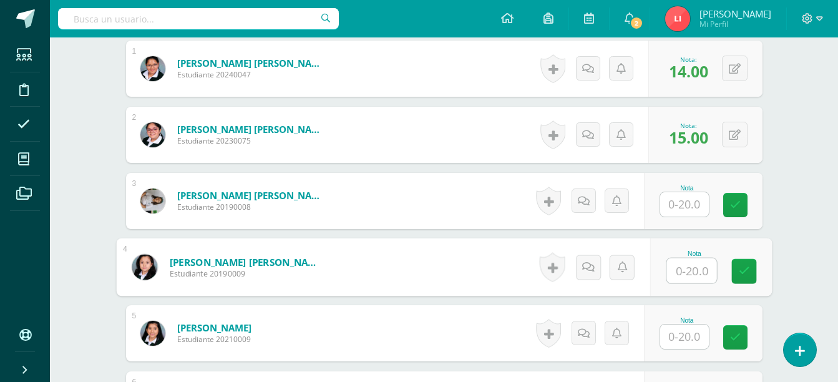
click at [673, 272] on input "text" at bounding box center [691, 270] width 50 height 25
type input "17"
click at [673, 208] on input "text" at bounding box center [684, 204] width 49 height 24
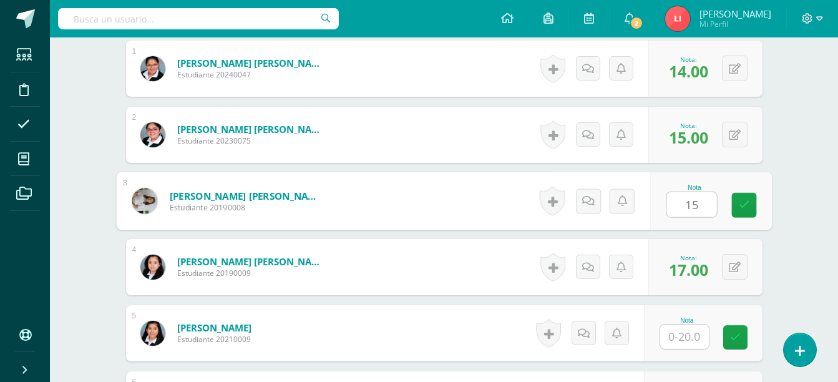
type input "15"
click at [680, 328] on input "text" at bounding box center [684, 336] width 49 height 24
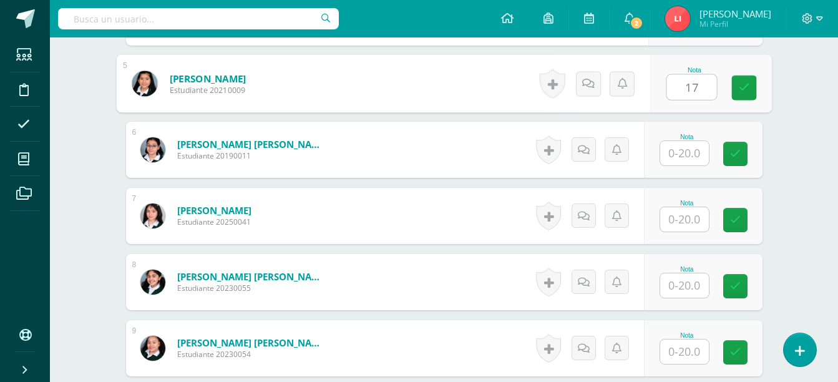
scroll to position [668, 0]
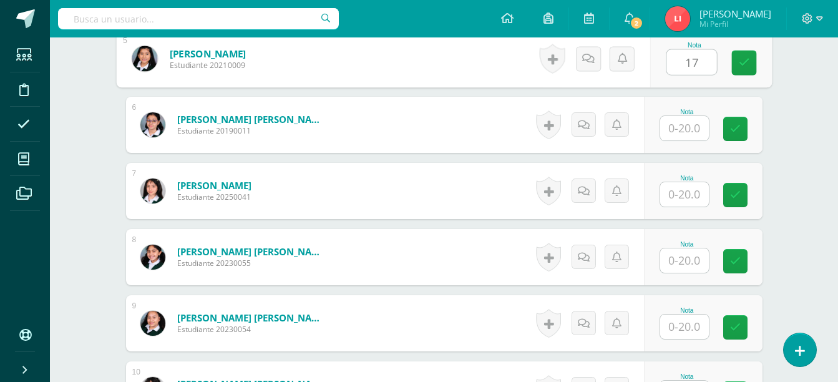
type input "17"
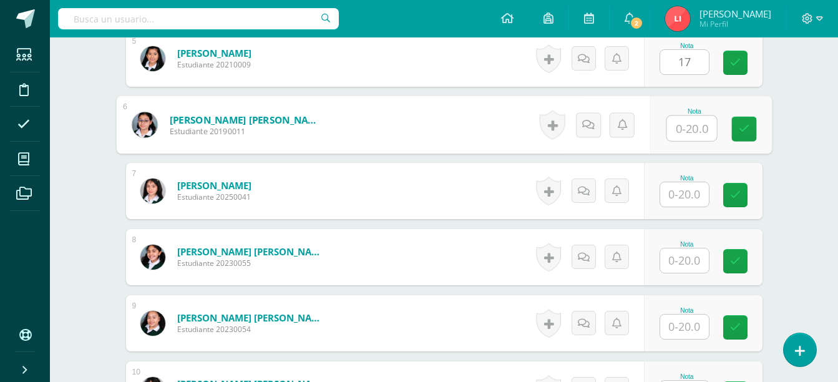
click at [676, 125] on input "text" at bounding box center [691, 128] width 50 height 25
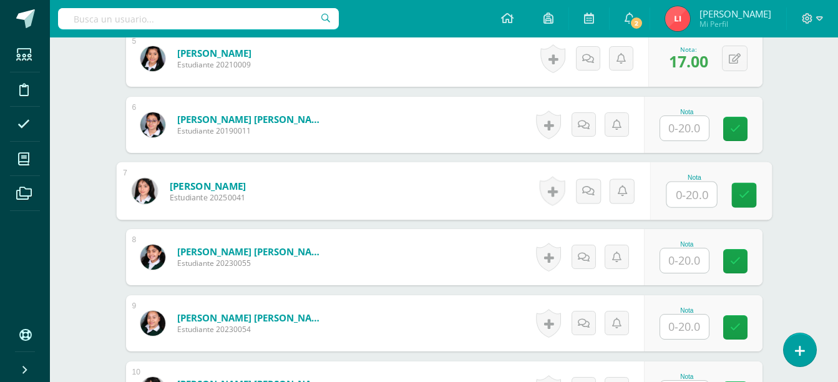
click at [675, 187] on input "text" at bounding box center [691, 194] width 50 height 25
type input "15"
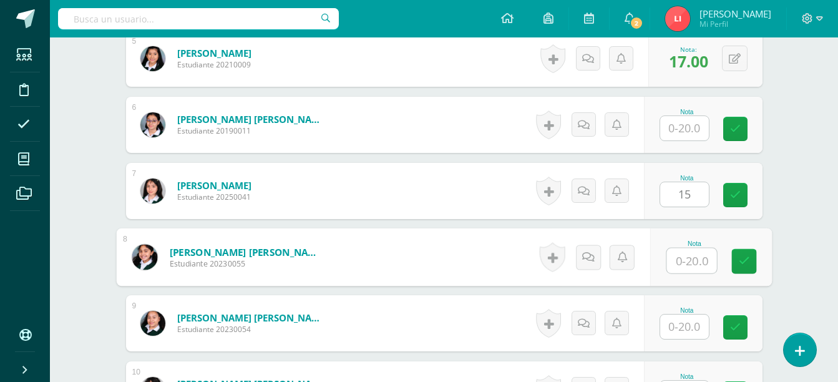
click at [690, 269] on input "text" at bounding box center [691, 260] width 50 height 25
type input "17"
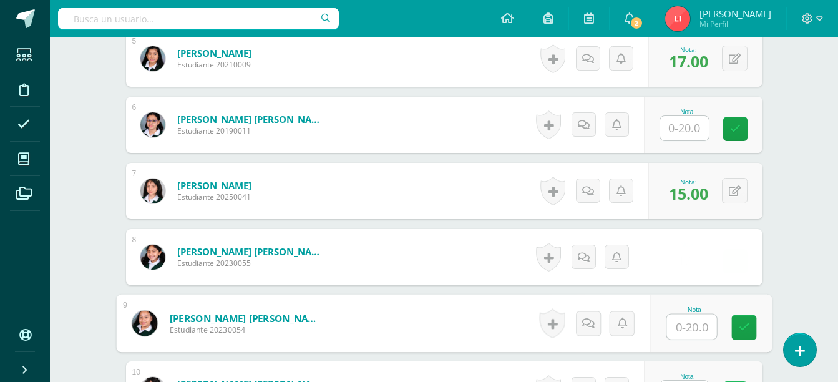
click at [678, 323] on input "text" at bounding box center [691, 326] width 50 height 25
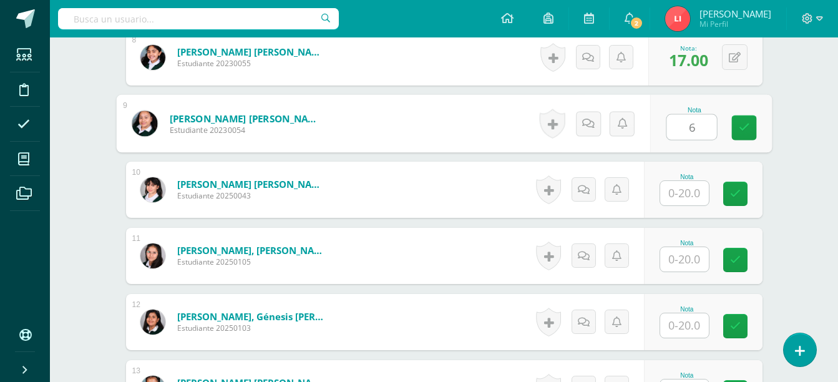
scroll to position [900, 0]
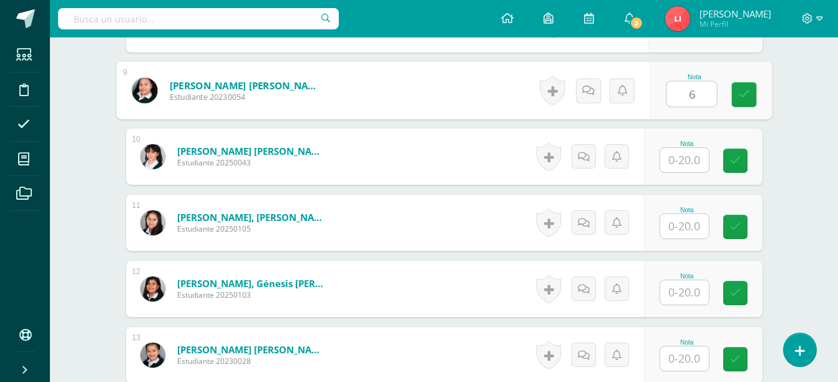
type input "6"
click at [673, 160] on input "text" at bounding box center [684, 160] width 49 height 24
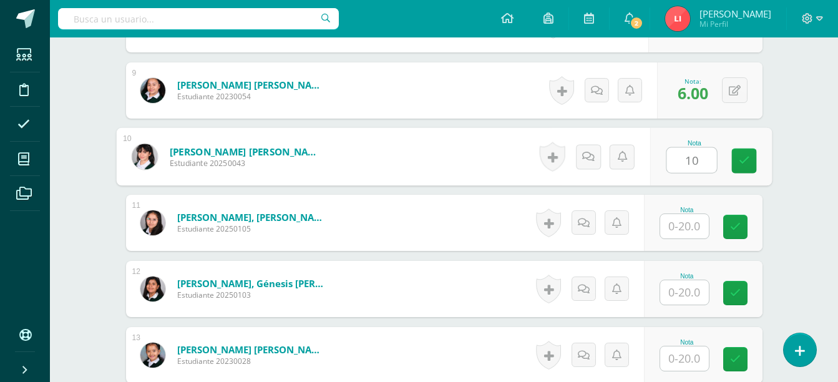
type input "10"
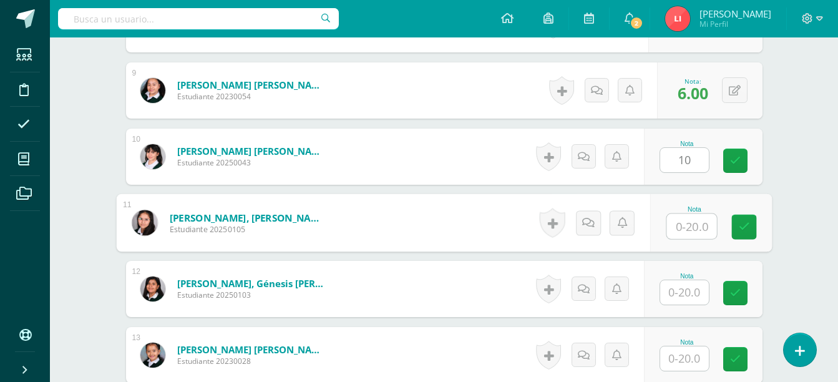
click at [694, 230] on input "text" at bounding box center [691, 226] width 50 height 25
type input "14"
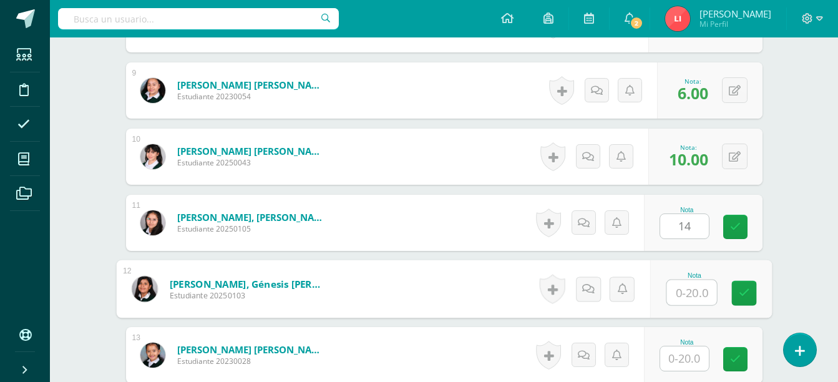
click at [676, 289] on input "text" at bounding box center [691, 292] width 50 height 25
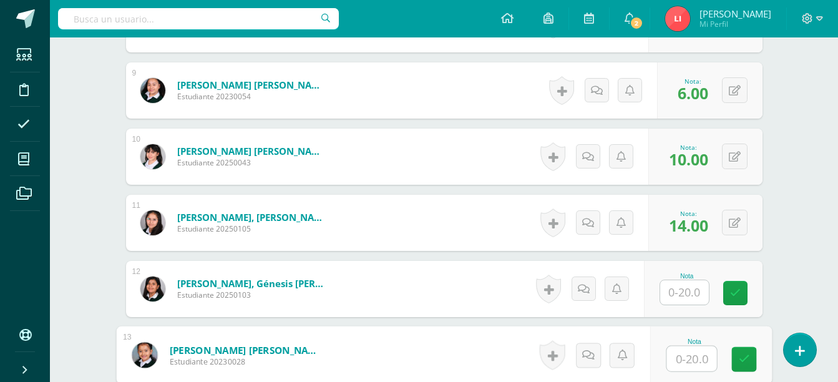
click at [674, 356] on input "text" at bounding box center [691, 358] width 50 height 25
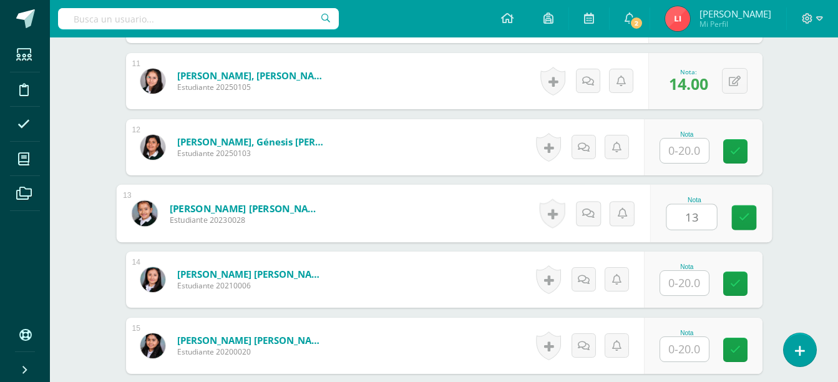
scroll to position [1092, 0]
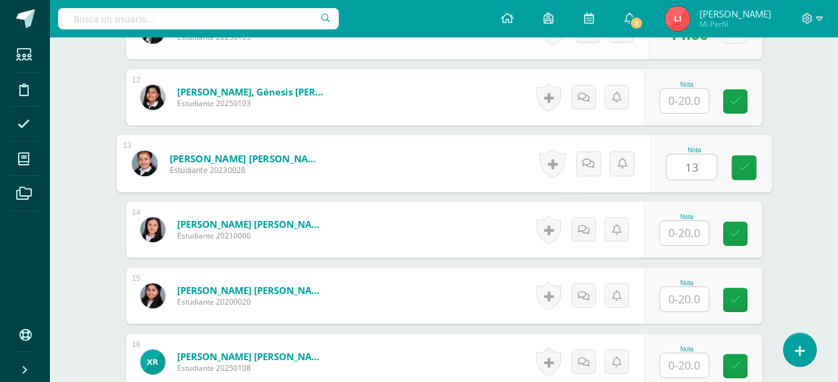
type input "13"
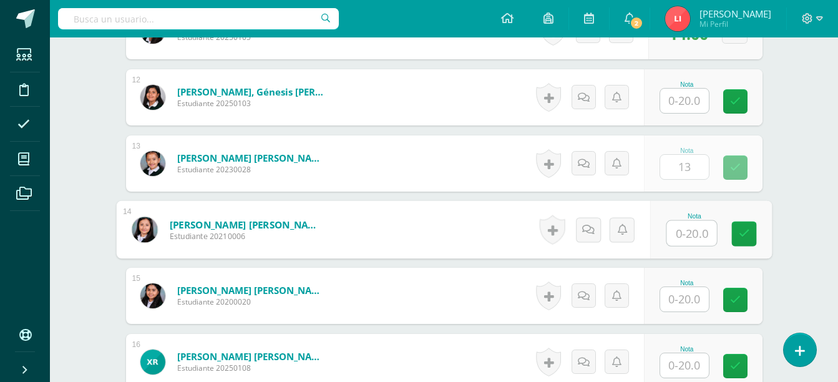
click at [678, 236] on input "text" at bounding box center [691, 233] width 50 height 25
type input "12"
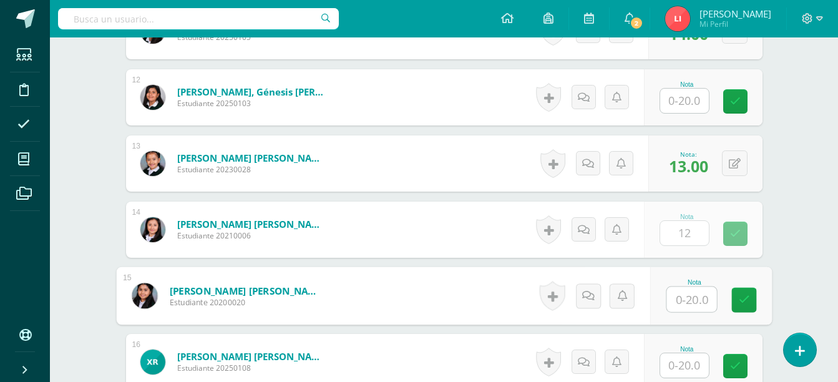
click at [676, 299] on input "text" at bounding box center [691, 299] width 50 height 25
type input "16"
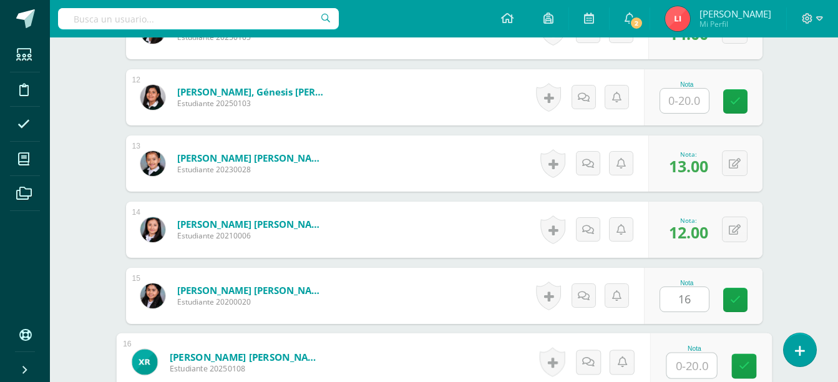
click at [689, 362] on input "text" at bounding box center [691, 365] width 50 height 25
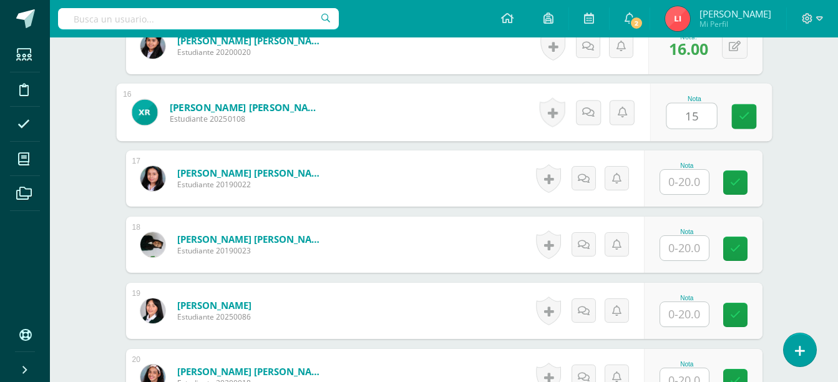
scroll to position [1383, 0]
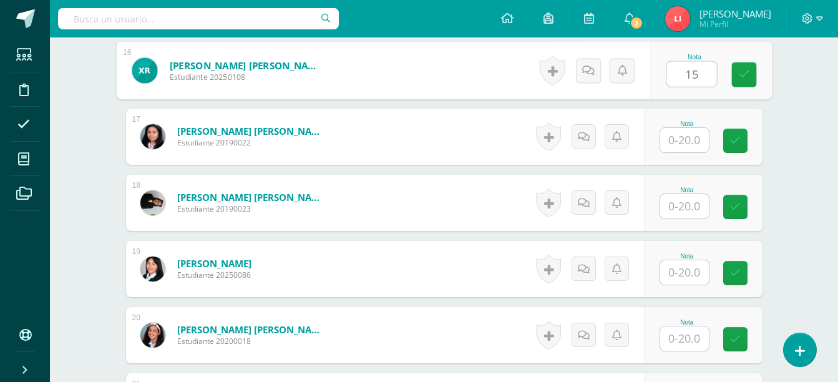
type input "15"
click at [682, 135] on input "text" at bounding box center [684, 140] width 49 height 24
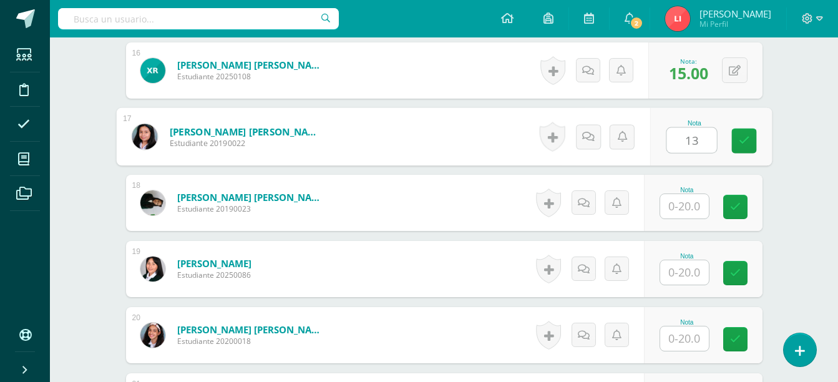
type input "13"
click at [675, 206] on input "text" at bounding box center [684, 206] width 49 height 24
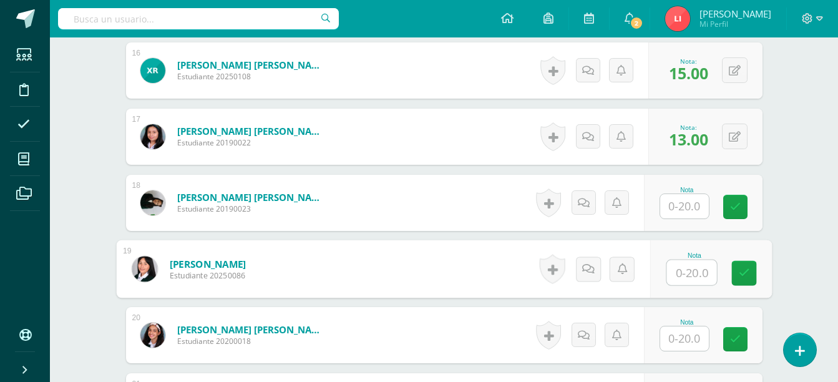
click at [678, 279] on input "text" at bounding box center [691, 272] width 50 height 25
type input "10"
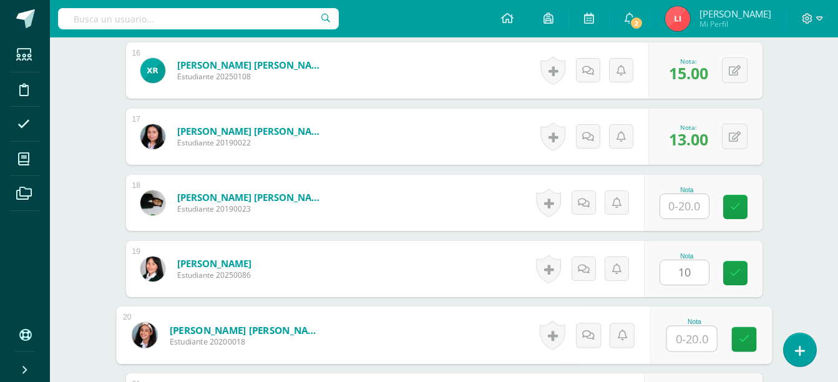
click at [683, 330] on input "text" at bounding box center [691, 338] width 50 height 25
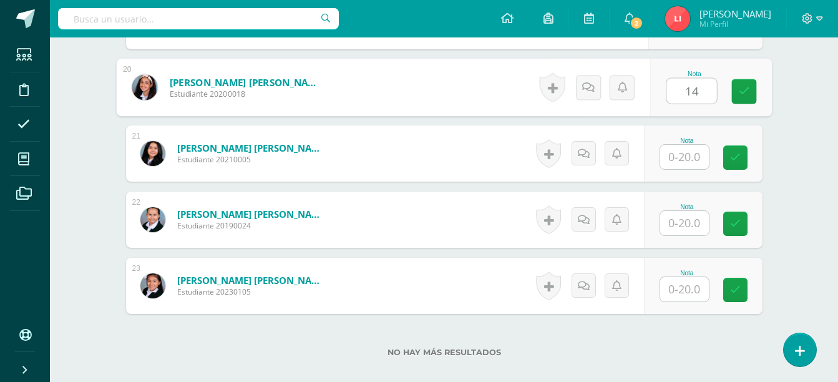
scroll to position [1633, 0]
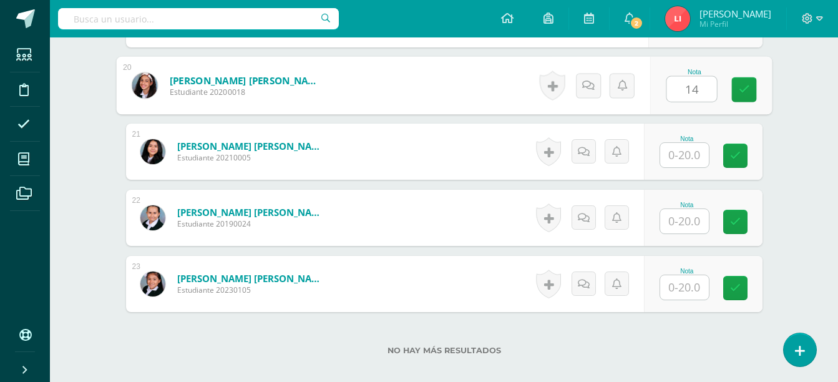
type input "14"
click at [682, 157] on input "text" at bounding box center [684, 155] width 49 height 24
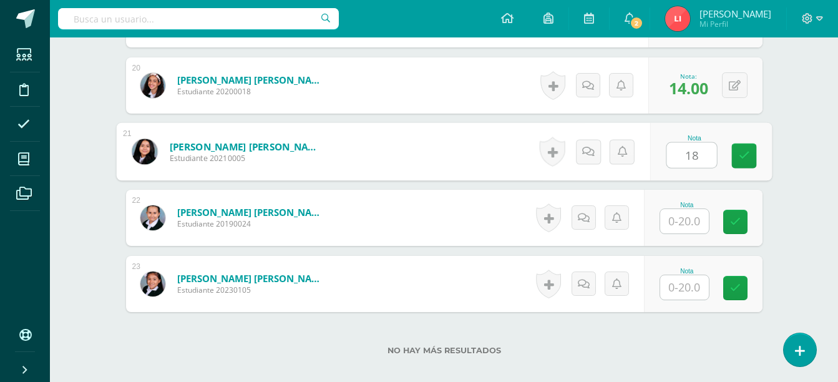
type input "18"
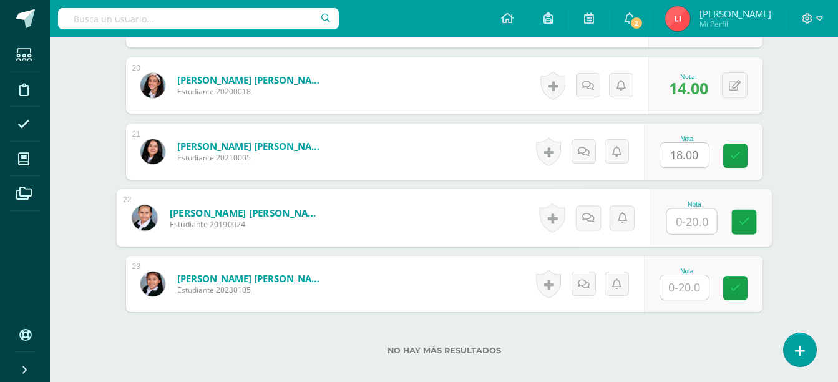
click at [680, 226] on input "text" at bounding box center [691, 221] width 50 height 25
type input "10"
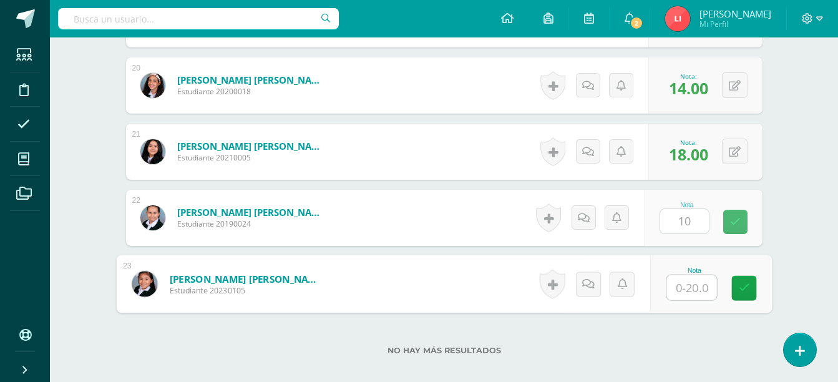
click at [683, 286] on input "text" at bounding box center [691, 287] width 50 height 25
type input "10"
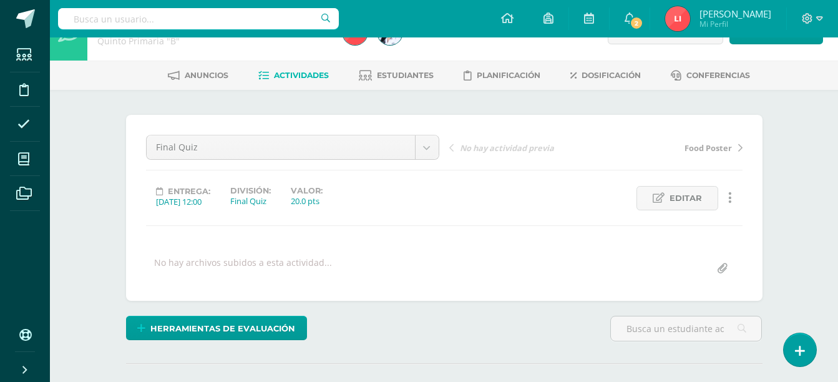
scroll to position [0, 0]
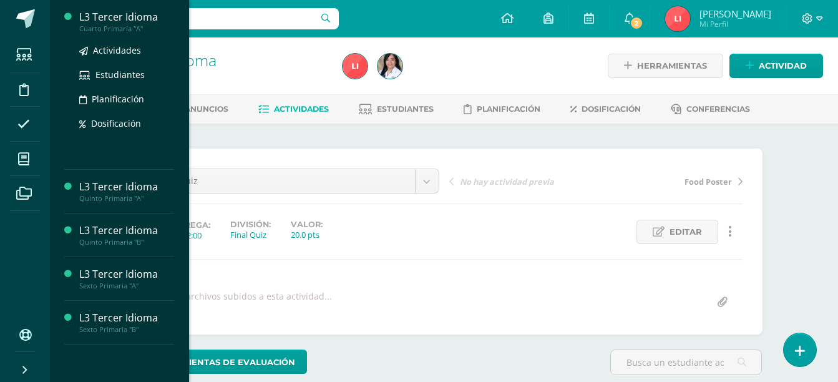
click at [120, 37] on div "Actividades Estudiantes Planificación Dosificación" at bounding box center [126, 96] width 95 height 126
click at [122, 19] on div "L3 Tercer Idioma" at bounding box center [126, 17] width 95 height 14
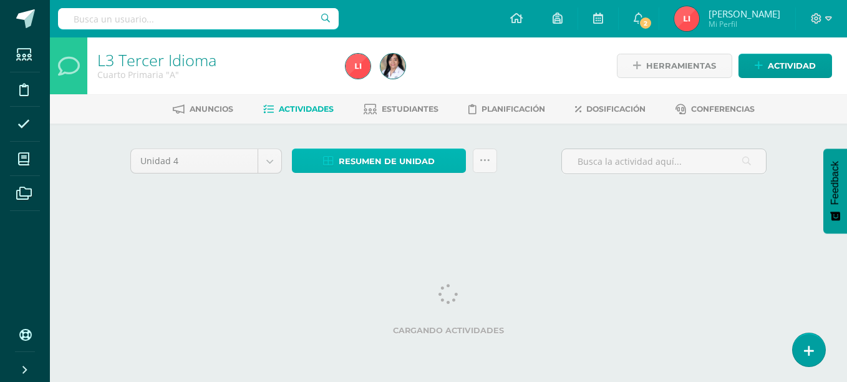
click at [368, 154] on span "Resumen de unidad" at bounding box center [387, 161] width 96 height 23
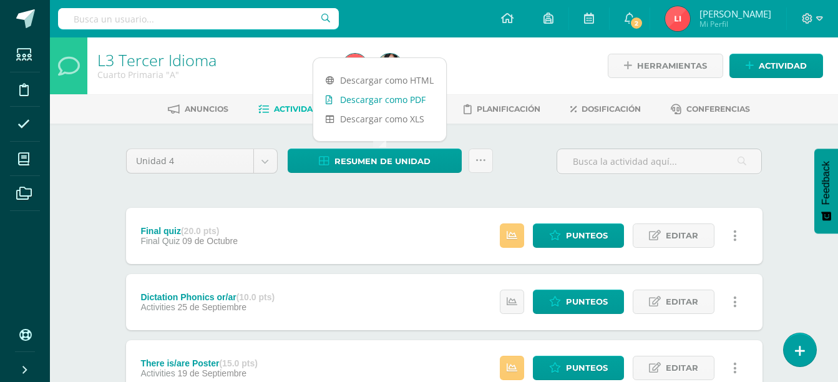
click at [404, 102] on link "Descargar como PDF" at bounding box center [379, 99] width 133 height 19
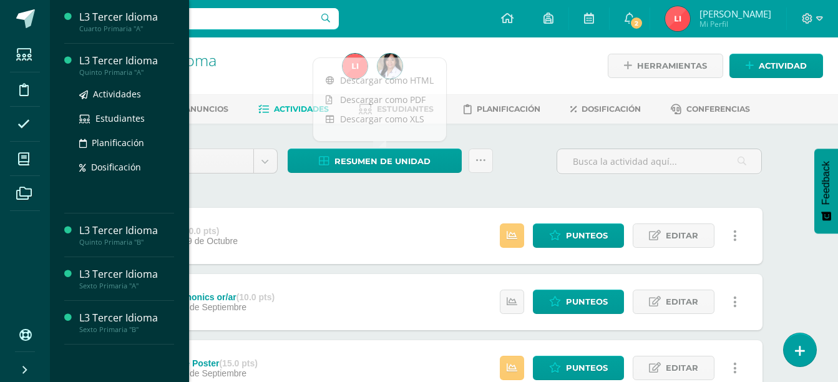
click at [119, 68] on div "Quinto Primaria "A"" at bounding box center [126, 72] width 95 height 9
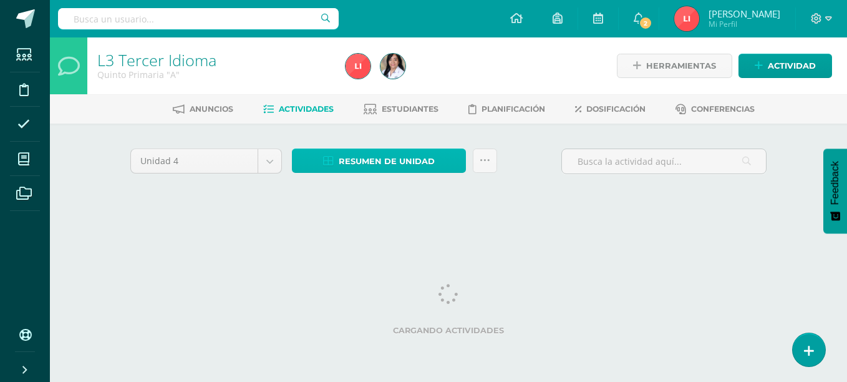
click at [378, 166] on span "Resumen de unidad" at bounding box center [387, 161] width 96 height 23
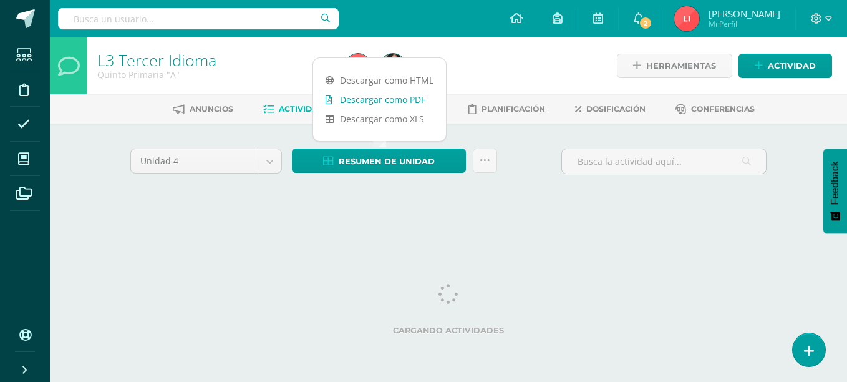
click at [397, 103] on link "Descargar como PDF" at bounding box center [379, 99] width 133 height 19
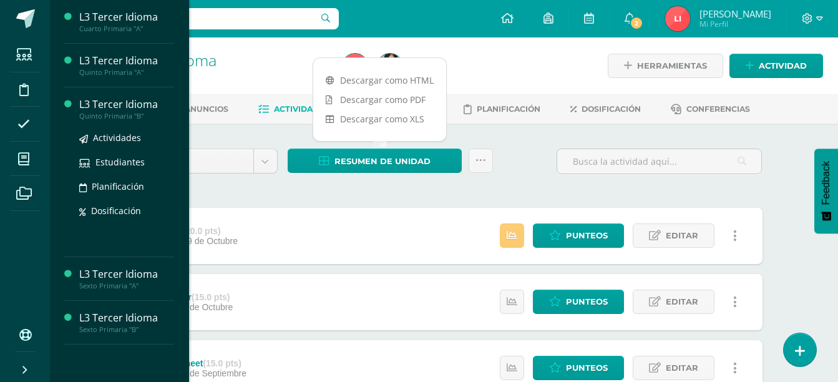
click at [125, 105] on div "L3 Tercer Idioma" at bounding box center [126, 104] width 95 height 14
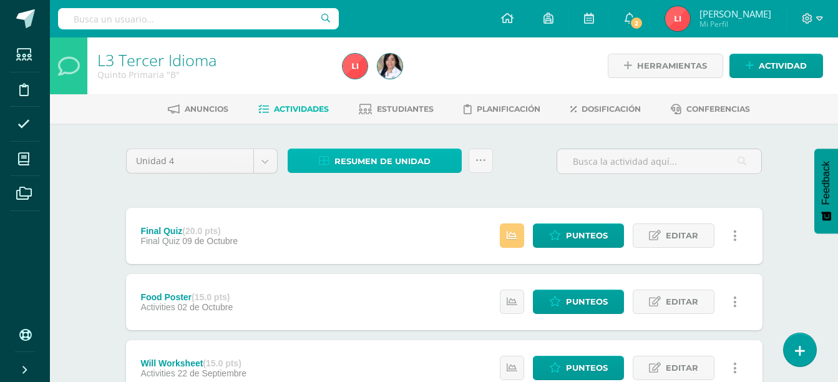
click at [375, 160] on span "Resumen de unidad" at bounding box center [382, 161] width 96 height 23
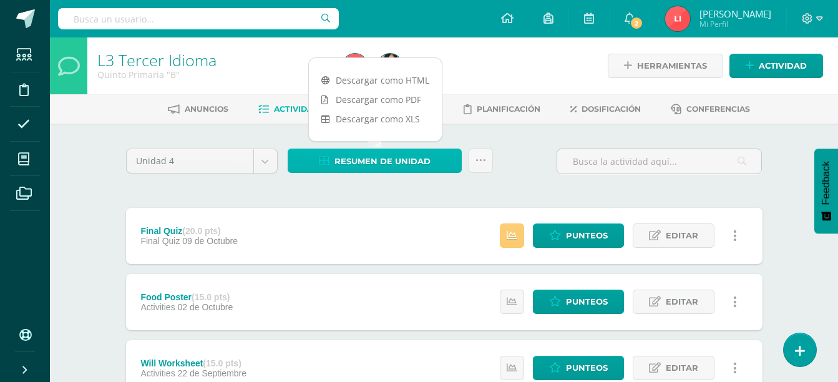
click at [375, 160] on span "Resumen de unidad" at bounding box center [382, 161] width 96 height 23
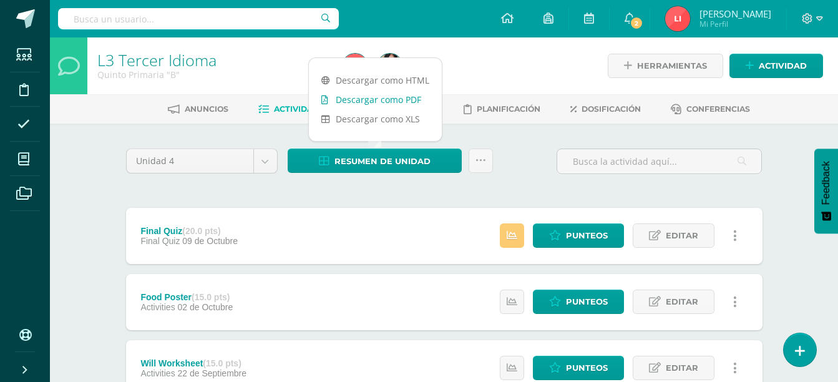
click at [406, 102] on link "Descargar como PDF" at bounding box center [375, 99] width 133 height 19
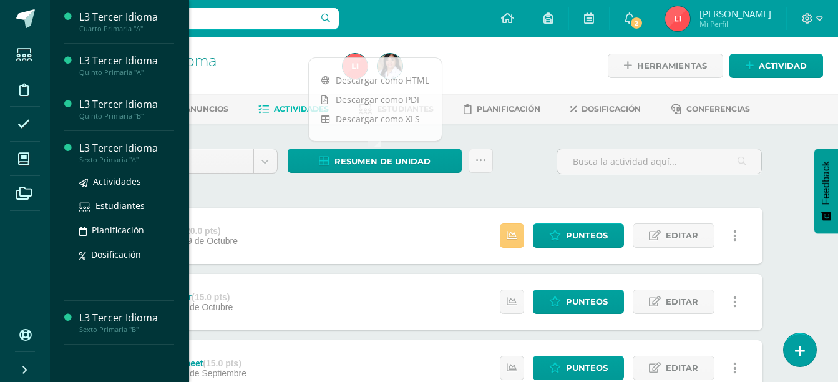
click at [106, 149] on div "L3 Tercer Idioma" at bounding box center [126, 148] width 95 height 14
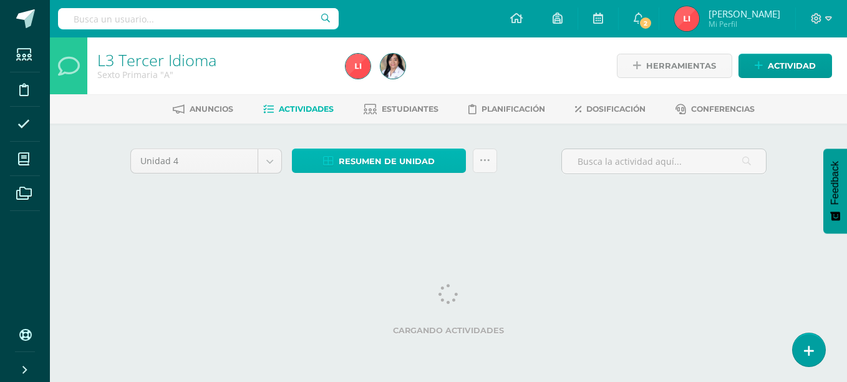
click at [399, 162] on span "Resumen de unidad" at bounding box center [387, 161] width 96 height 23
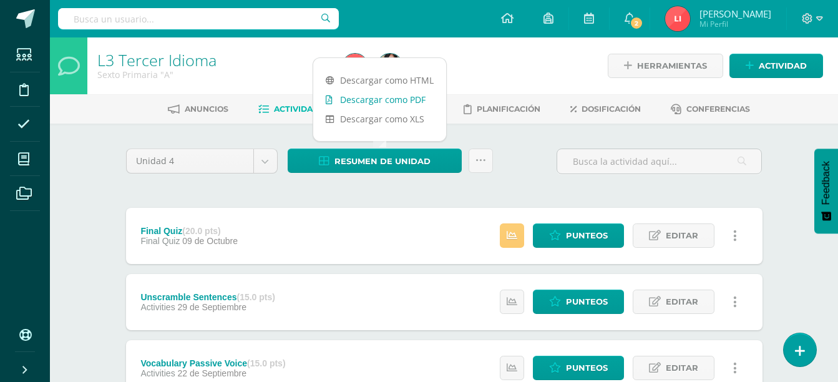
click at [409, 104] on link "Descargar como PDF" at bounding box center [379, 99] width 133 height 19
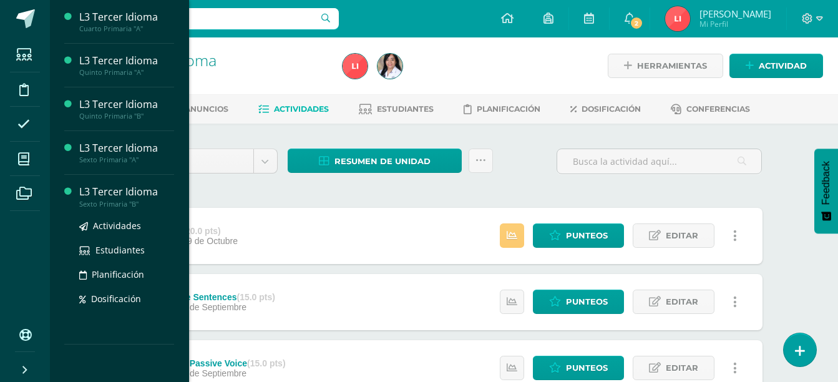
click at [77, 183] on div "L3 Tercer Idioma Sexto Primaria "B" Actividades Estudiantes Planificación Dosif…" at bounding box center [119, 260] width 110 height 170
click at [107, 194] on div "L3 Tercer Idioma" at bounding box center [126, 192] width 95 height 14
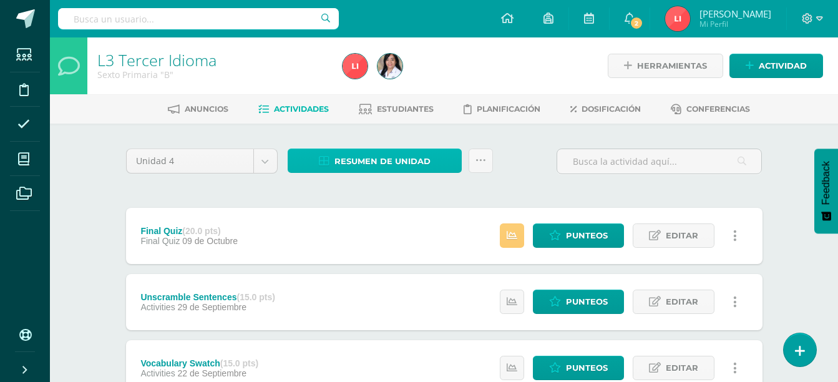
click at [384, 168] on span "Resumen de unidad" at bounding box center [382, 161] width 96 height 23
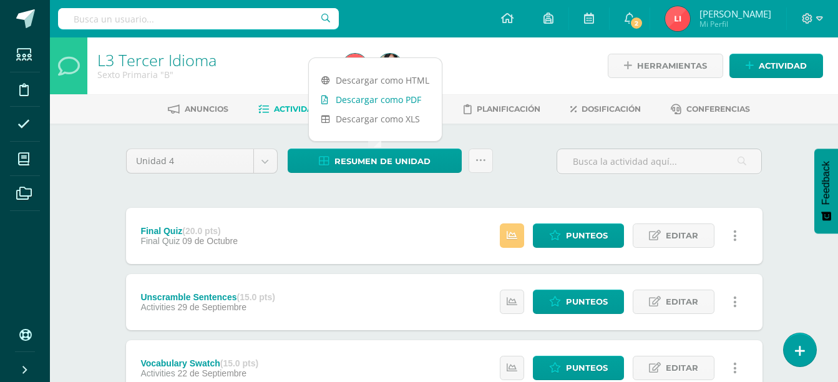
click at [384, 99] on link "Descargar como PDF" at bounding box center [375, 99] width 133 height 19
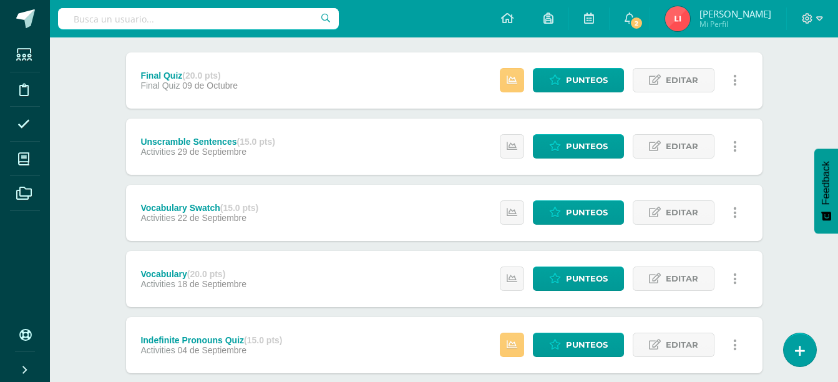
scroll to position [155, 0]
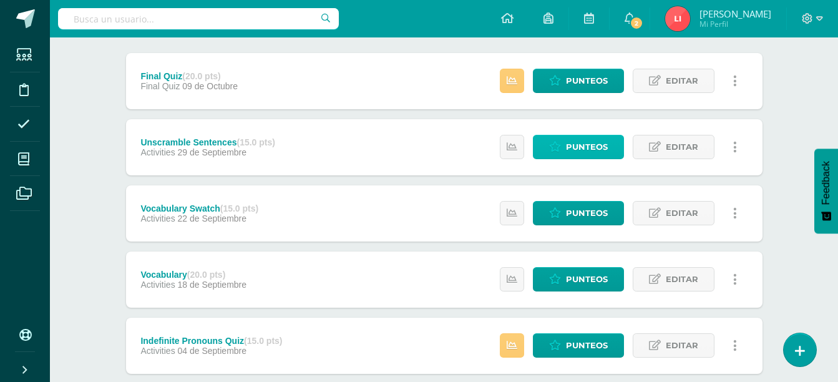
click at [553, 144] on icon at bounding box center [555, 147] width 12 height 11
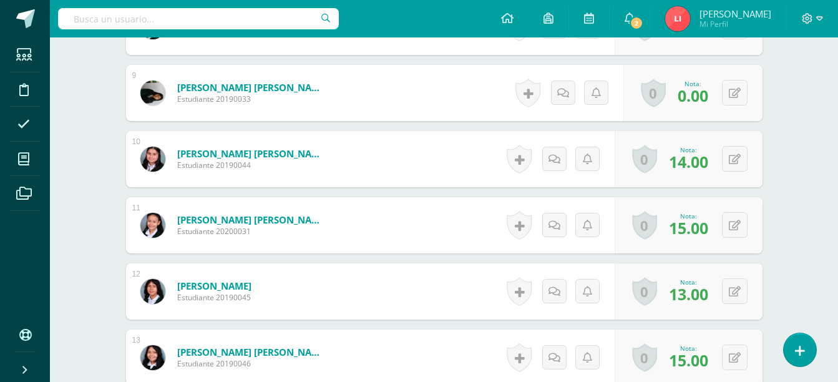
scroll to position [885, 0]
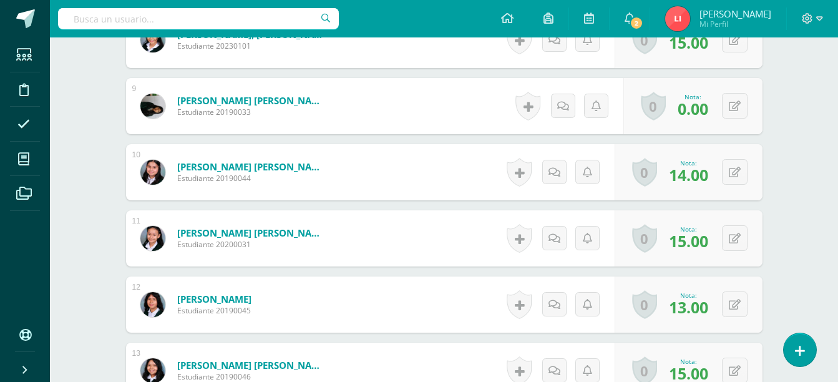
click at [696, 108] on span "0.00" at bounding box center [693, 108] width 31 height 21
click at [726, 109] on div "0 Logros Logros obtenidos Aún no hay logros agregados Nota: 0.00" at bounding box center [699, 106] width 143 height 58
click at [742, 105] on icon at bounding box center [743, 105] width 12 height 11
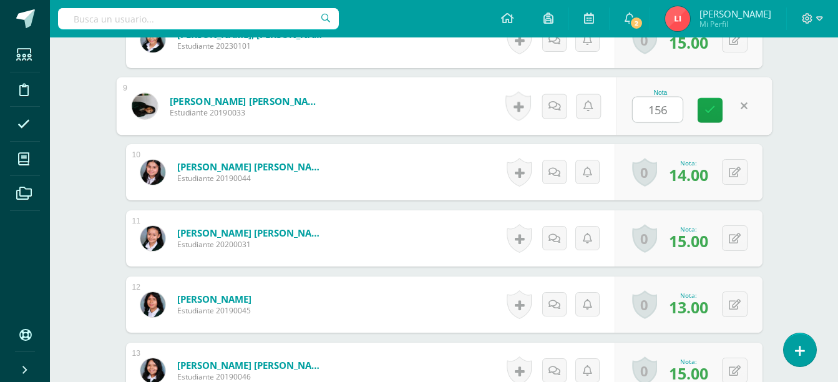
type input "15"
click at [710, 105] on icon at bounding box center [709, 110] width 11 height 11
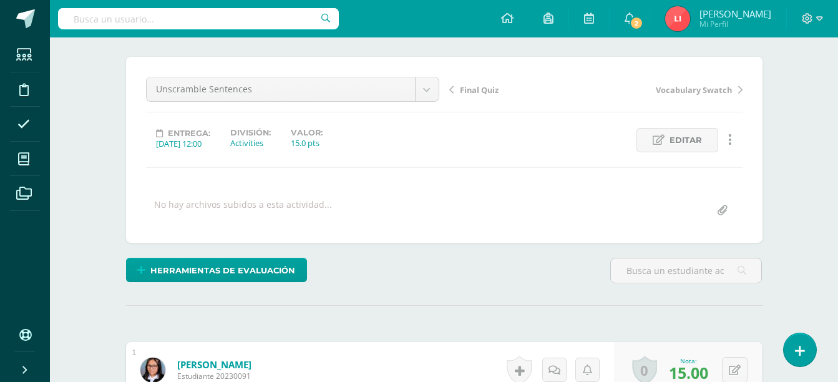
scroll to position [0, 0]
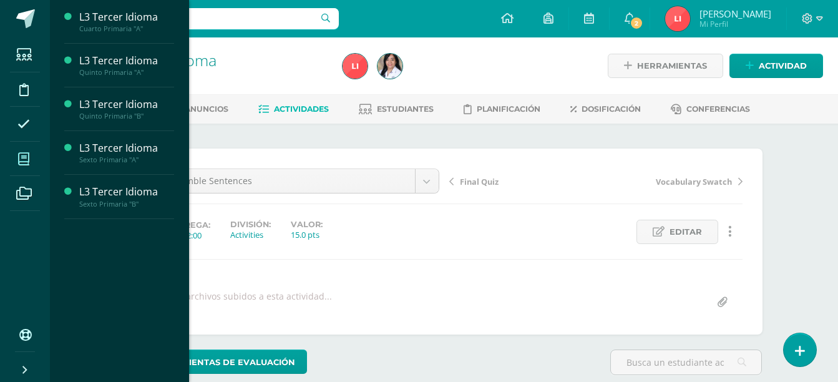
click at [17, 165] on span at bounding box center [24, 159] width 28 height 28
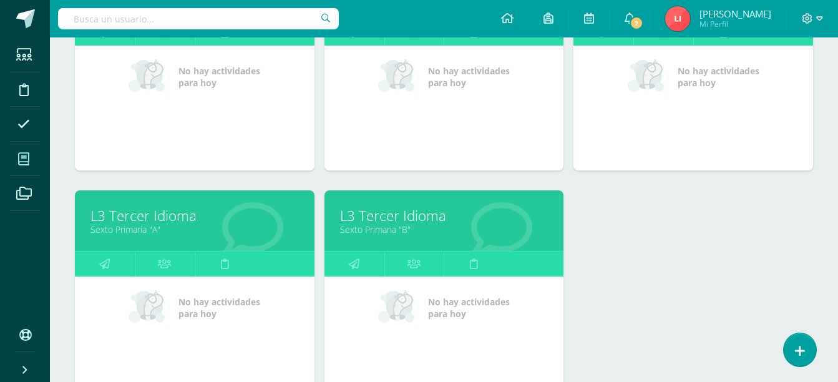
scroll to position [275, 0]
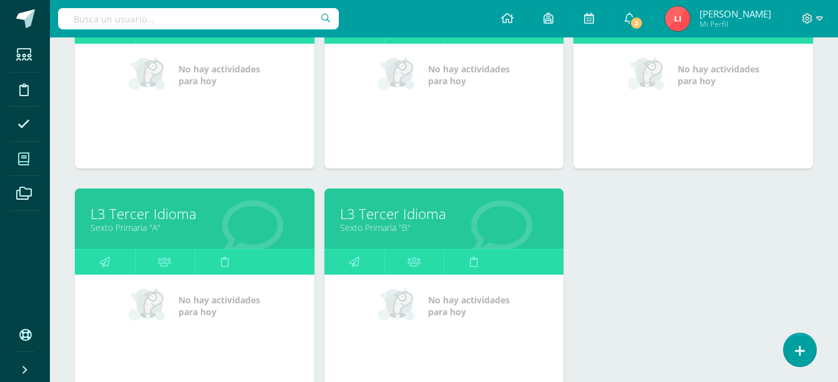
click at [399, 222] on link "Sexto Primaria "B"" at bounding box center [444, 228] width 208 height 12
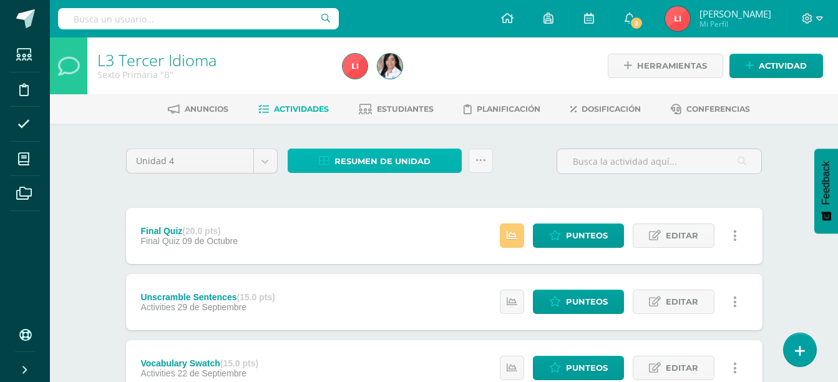
click at [394, 160] on span "Resumen de unidad" at bounding box center [382, 161] width 96 height 23
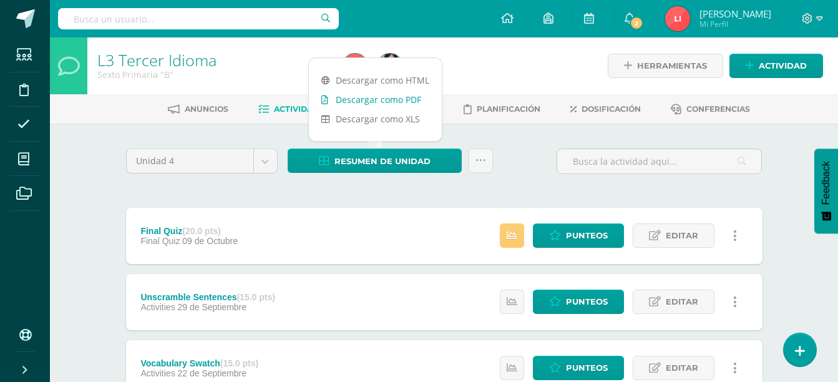
click at [392, 99] on link "Descargar como PDF" at bounding box center [375, 99] width 133 height 19
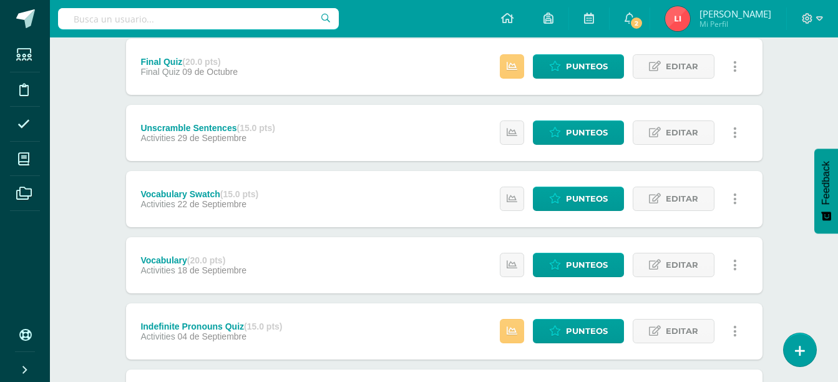
scroll to position [170, 0]
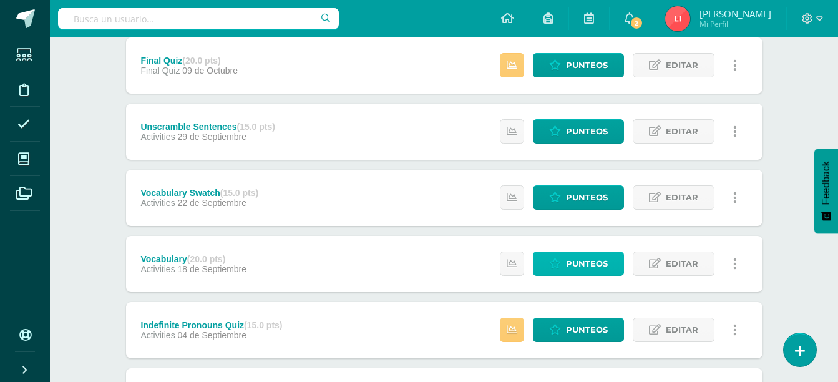
click at [574, 268] on span "Punteos" at bounding box center [587, 263] width 42 height 23
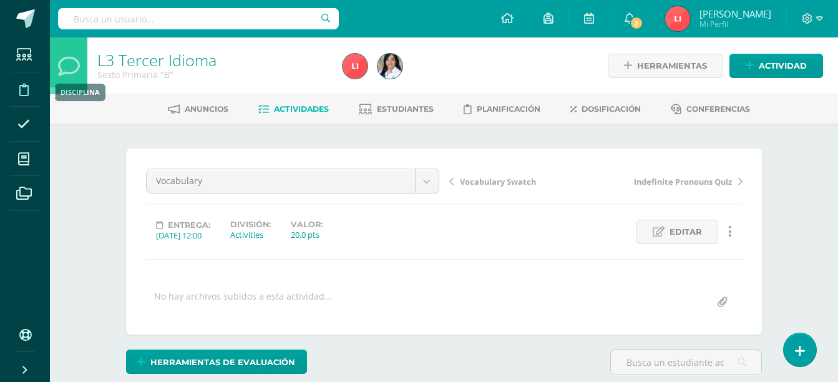
click at [26, 92] on icon at bounding box center [23, 90] width 9 height 12
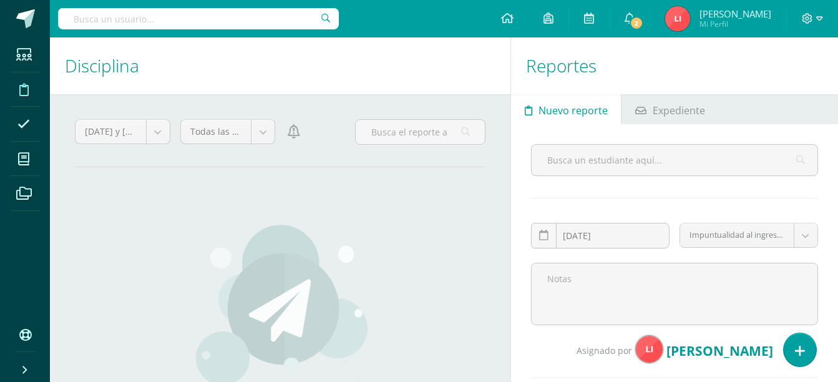
click at [22, 156] on icon at bounding box center [23, 159] width 11 height 12
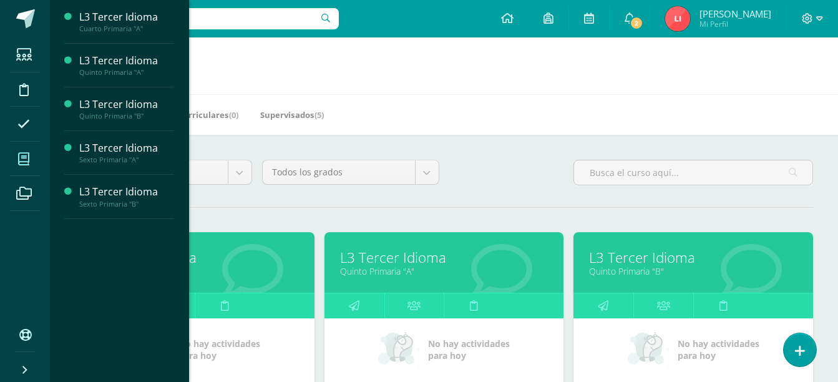
click at [256, 265] on link "Cuarto Primaria "A"" at bounding box center [194, 271] width 208 height 12
click at [200, 260] on link "L3 Tercer Idioma" at bounding box center [194, 257] width 208 height 19
click at [218, 273] on link "Cuarto Primaria "A"" at bounding box center [194, 271] width 208 height 12
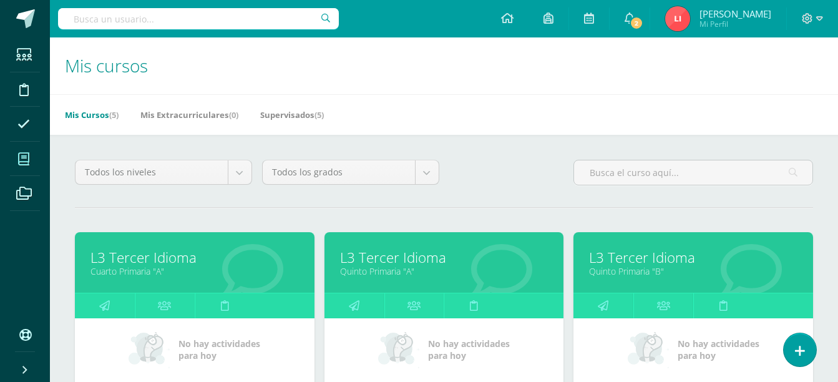
click at [115, 16] on body "Estudiantes Disciplina Asistencia Mis cursos Archivos Soporte Ayuda Reportar un…" at bounding box center [419, 388] width 838 height 777
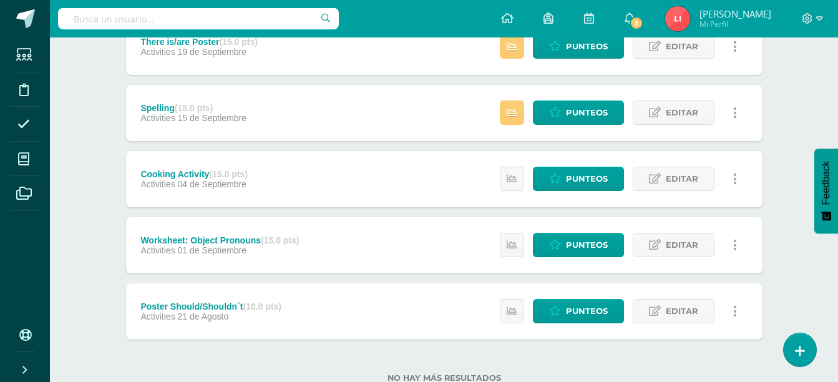
scroll to position [323, 0]
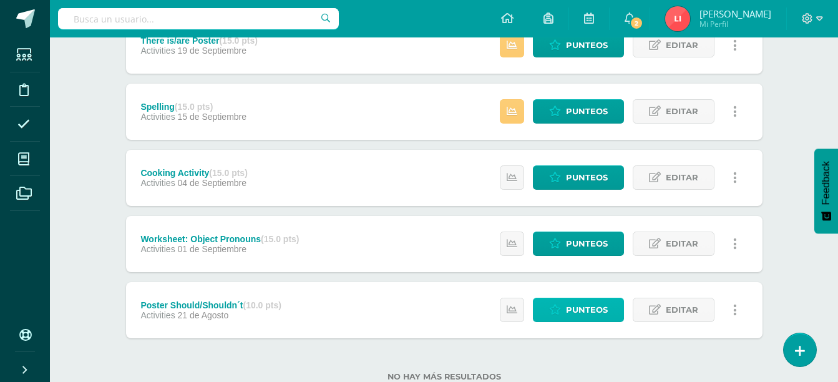
click at [576, 312] on span "Punteos" at bounding box center [587, 309] width 42 height 23
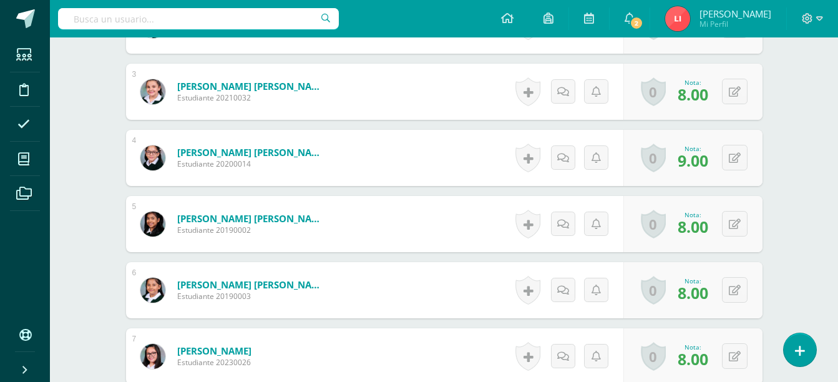
scroll to position [555, 0]
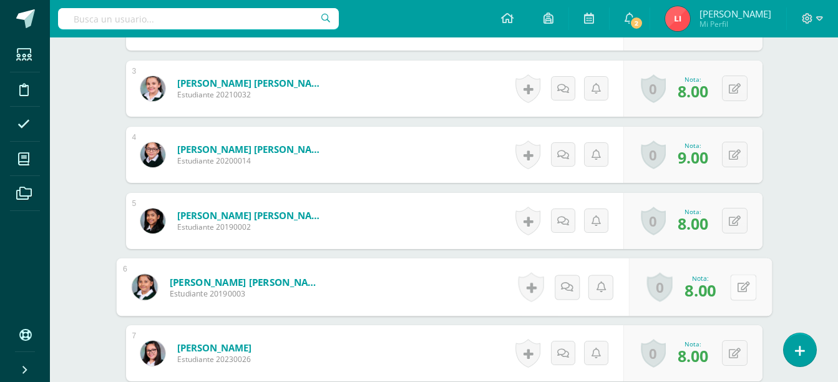
click at [727, 288] on div "0 Logros Logros obtenidos Aún no hay logros agregados Nota: 8.00" at bounding box center [699, 287] width 143 height 58
click at [737, 288] on icon at bounding box center [743, 286] width 12 height 11
click at [622, 286] on input "0.00" at bounding box center [603, 290] width 50 height 25
type input "0"
type input "8"
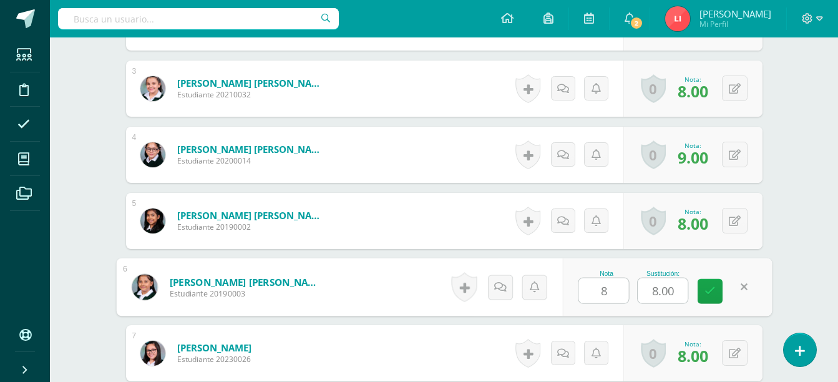
click at [664, 292] on input "8.00" at bounding box center [663, 290] width 50 height 25
type input "0"
click at [671, 290] on input "0" at bounding box center [663, 290] width 50 height 25
click at [706, 290] on icon at bounding box center [709, 291] width 11 height 11
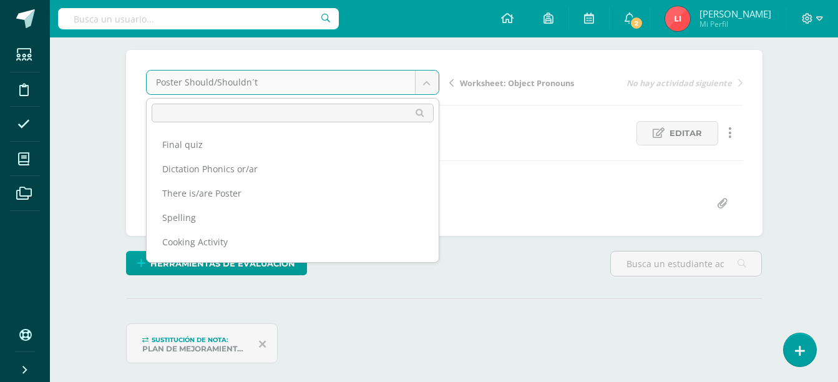
scroll to position [41, 0]
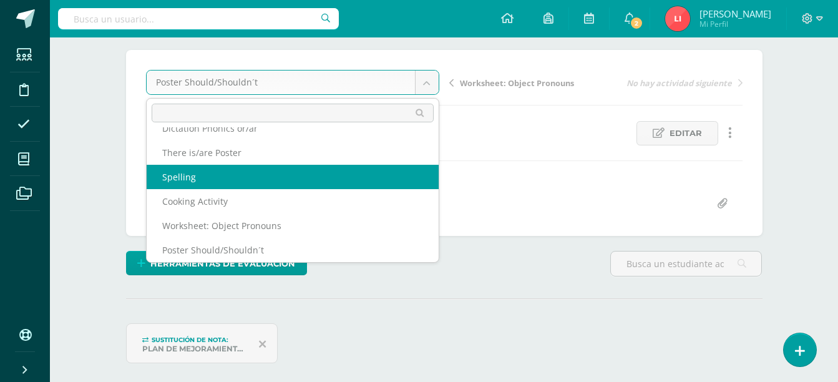
select select "/dashboard/teacher/grade-activity/107434/"
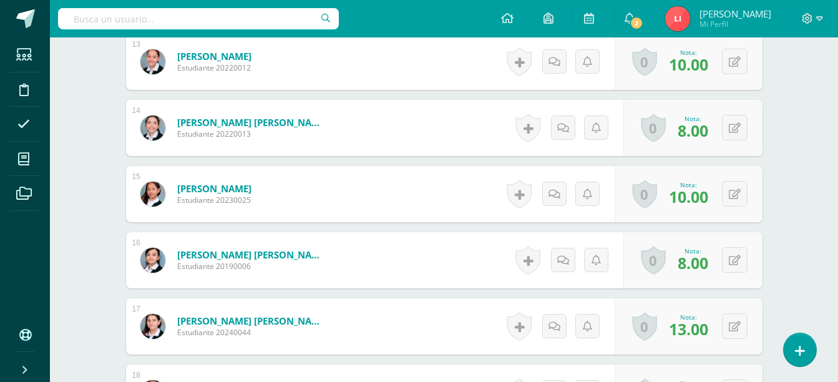
scroll to position [1244, 0]
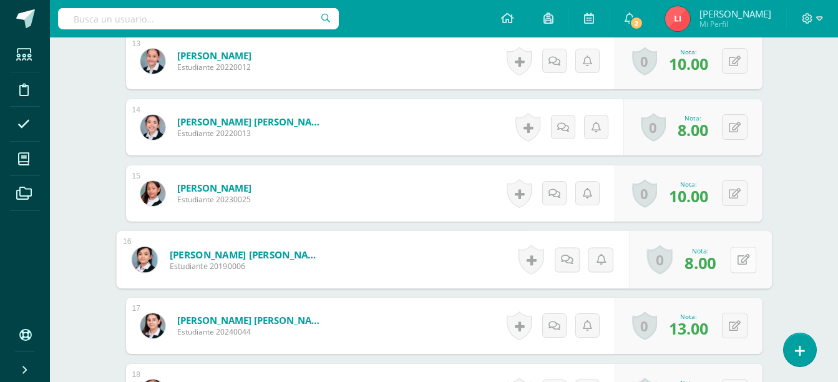
click at [733, 265] on button at bounding box center [743, 259] width 26 height 26
click at [710, 265] on icon at bounding box center [709, 263] width 11 height 11
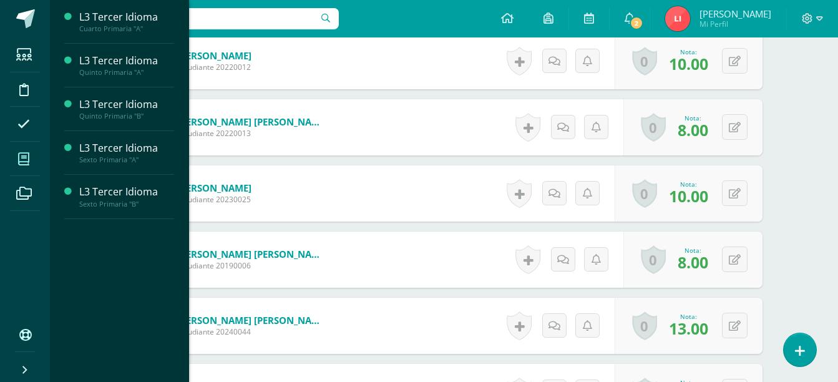
click at [28, 161] on icon at bounding box center [23, 159] width 11 height 12
click at [100, 200] on div "Sexto Primaria "B"" at bounding box center [126, 204] width 95 height 9
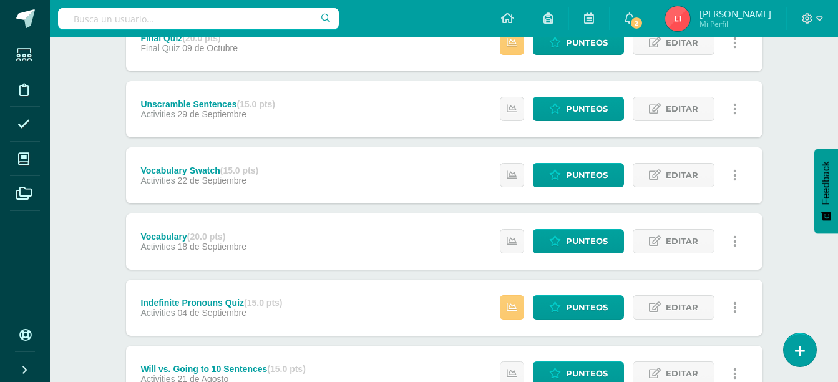
scroll to position [194, 0]
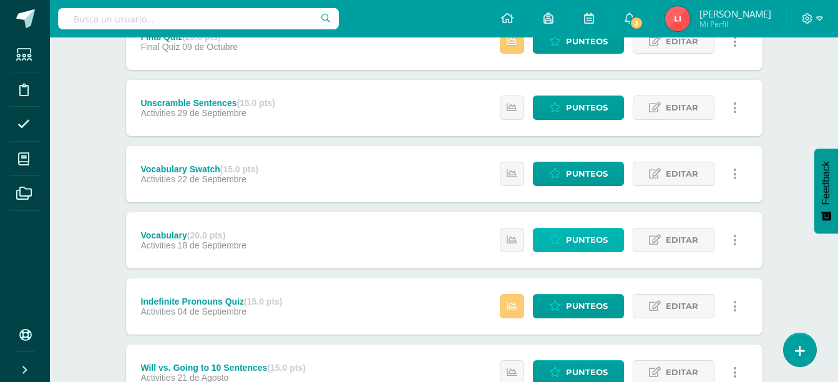
click at [572, 237] on span "Punteos" at bounding box center [587, 239] width 42 height 23
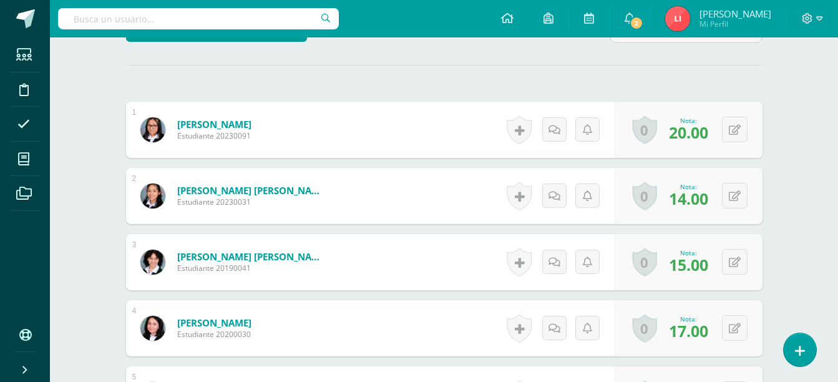
scroll to position [21, 0]
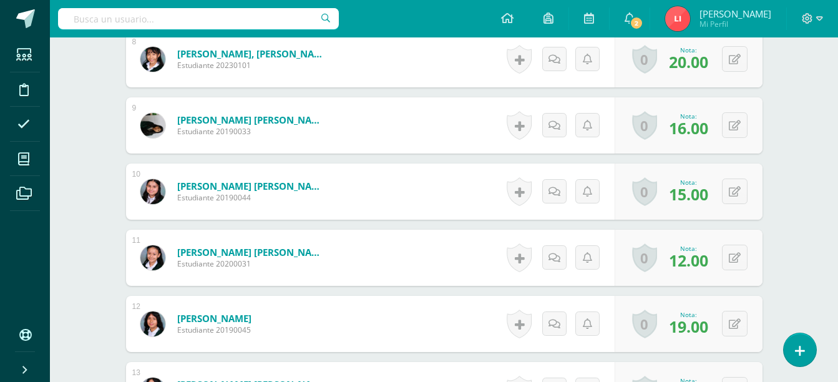
scroll to position [869, 0]
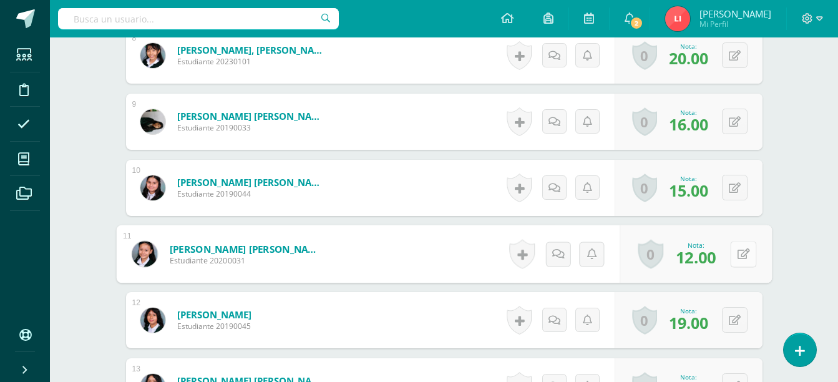
click at [729, 251] on div "0 Logros Logros obtenidos Aún no hay logros agregados Nota: 12.00" at bounding box center [696, 254] width 152 height 58
click at [735, 251] on button at bounding box center [743, 254] width 26 height 26
type input "20"
click at [711, 255] on icon at bounding box center [709, 258] width 11 height 11
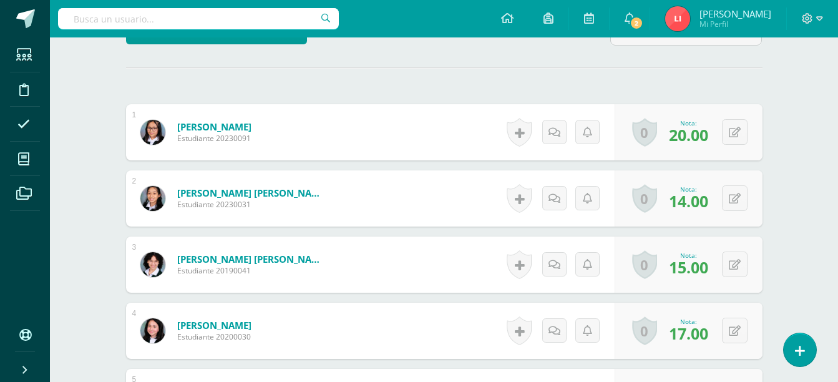
scroll to position [0, 0]
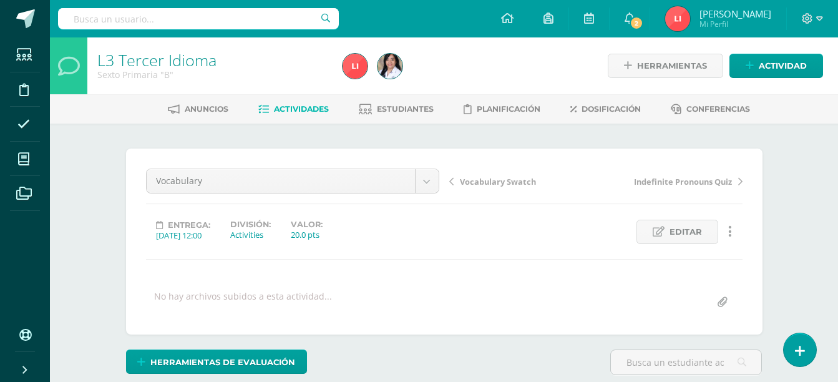
click at [489, 185] on span "Vocabulary Swatch" at bounding box center [498, 181] width 76 height 11
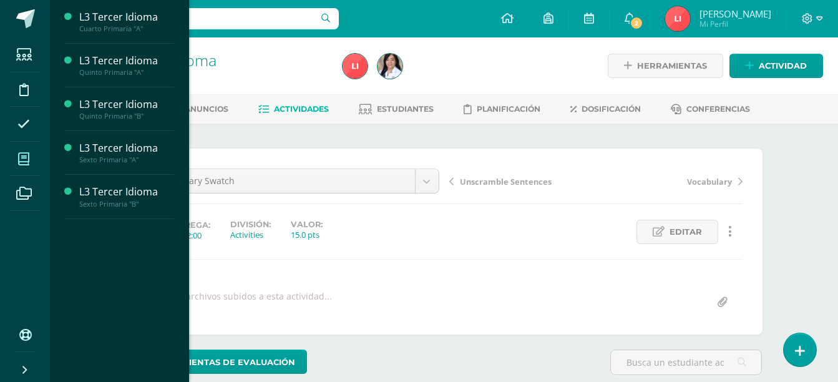
click at [31, 161] on span at bounding box center [24, 159] width 28 height 28
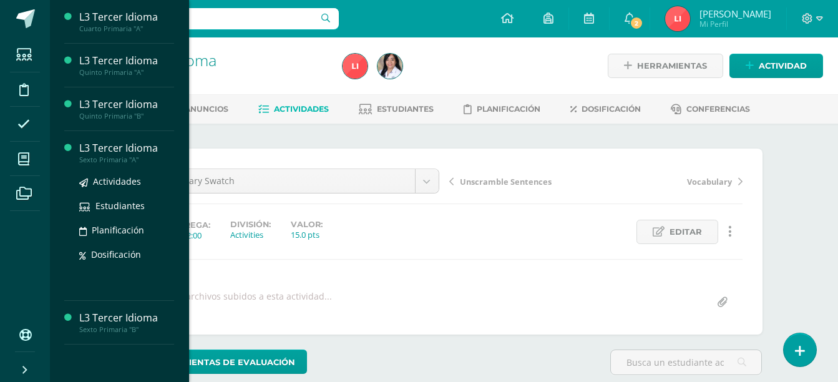
click at [120, 145] on div "L3 Tercer Idioma" at bounding box center [126, 148] width 95 height 14
click at [140, 152] on div "L3 Tercer Idioma" at bounding box center [126, 148] width 95 height 14
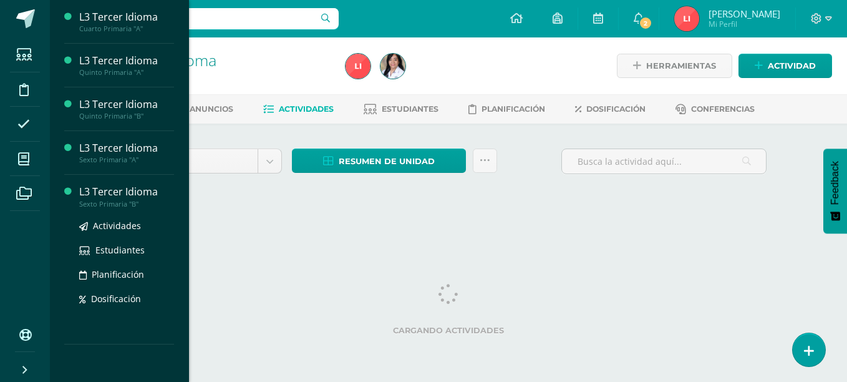
click at [105, 186] on div "L3 Tercer Idioma" at bounding box center [126, 192] width 95 height 14
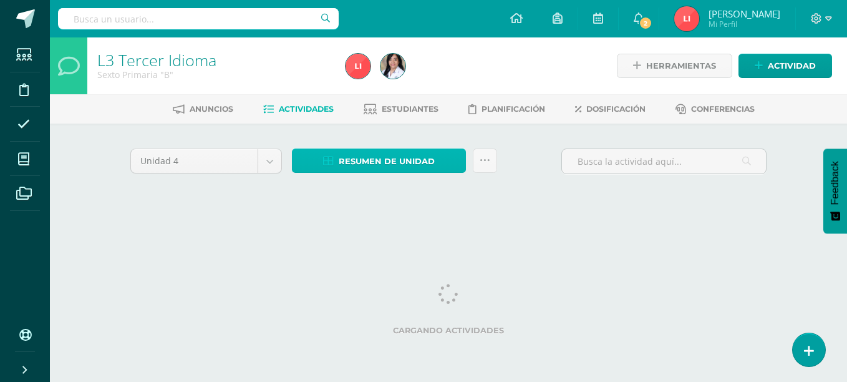
click at [349, 151] on span "Resumen de unidad" at bounding box center [387, 161] width 96 height 23
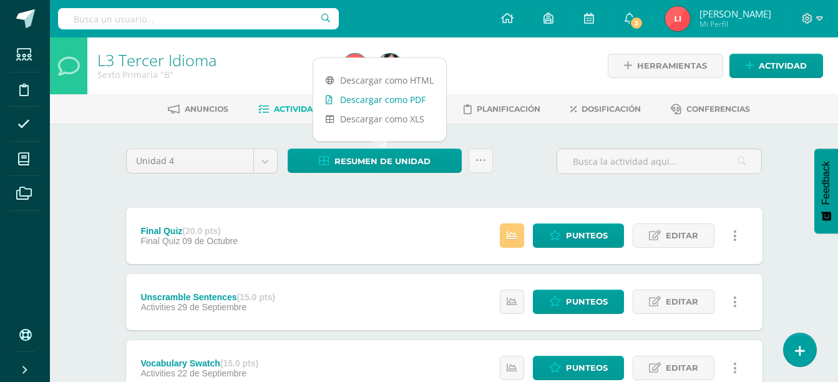
click at [398, 102] on link "Descargar como PDF" at bounding box center [379, 99] width 133 height 19
